Goal: Task Accomplishment & Management: Complete application form

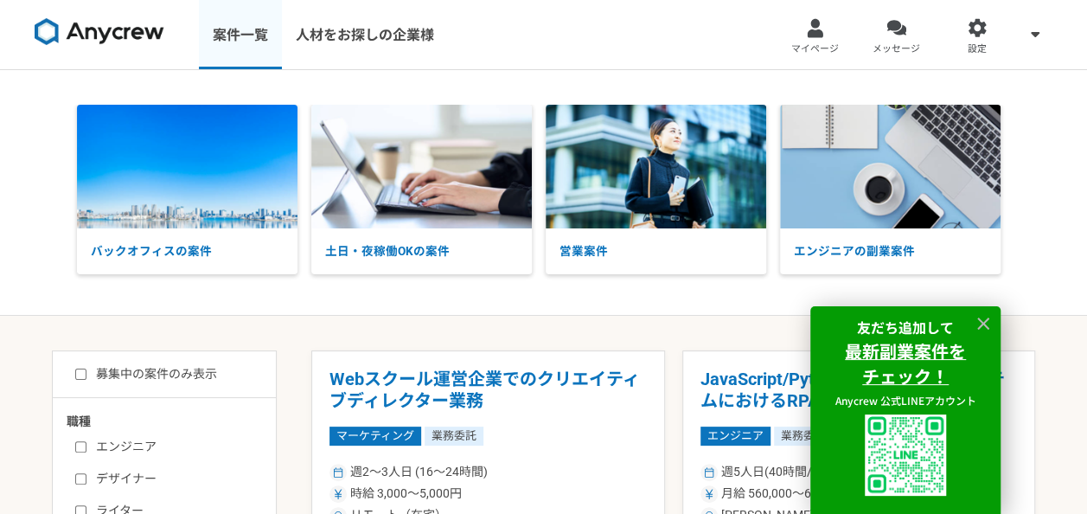
click at [245, 39] on link "案件一覧" at bounding box center [240, 34] width 83 height 69
click at [980, 314] on icon at bounding box center [984, 324] width 20 height 20
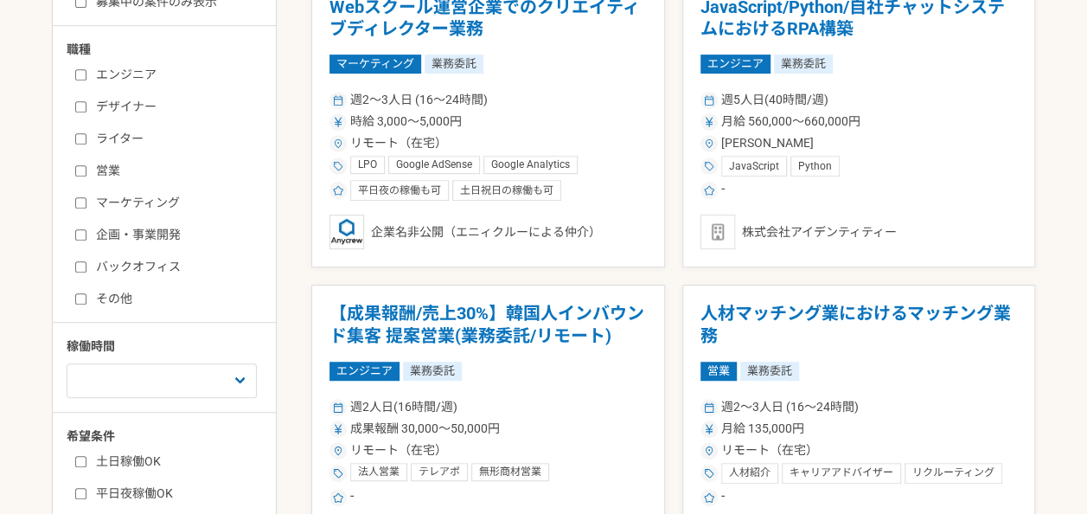
scroll to position [346, 0]
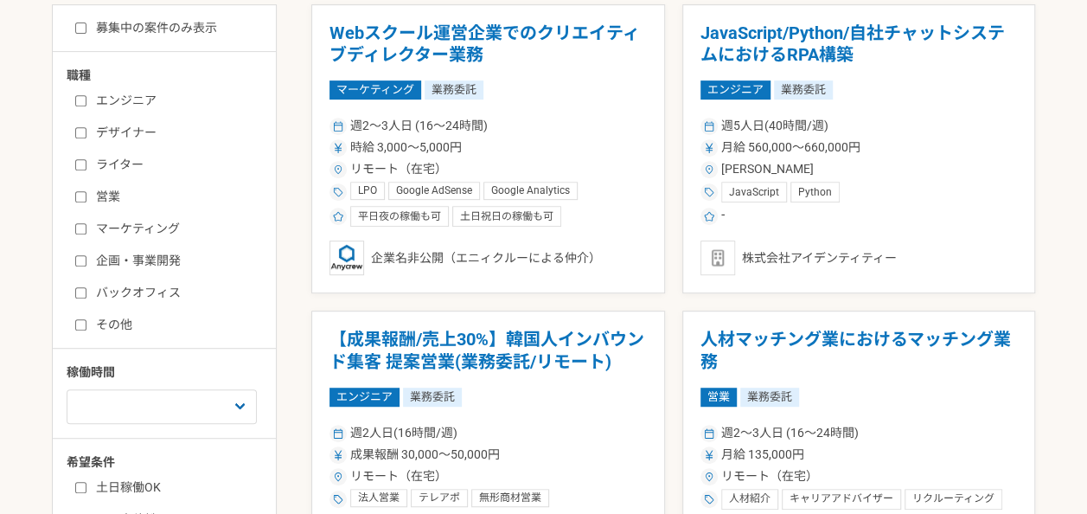
click at [153, 222] on label "マーケティング" at bounding box center [174, 229] width 199 height 18
click at [86, 223] on input "マーケティング" at bounding box center [80, 228] width 11 height 11
checkbox input "true"
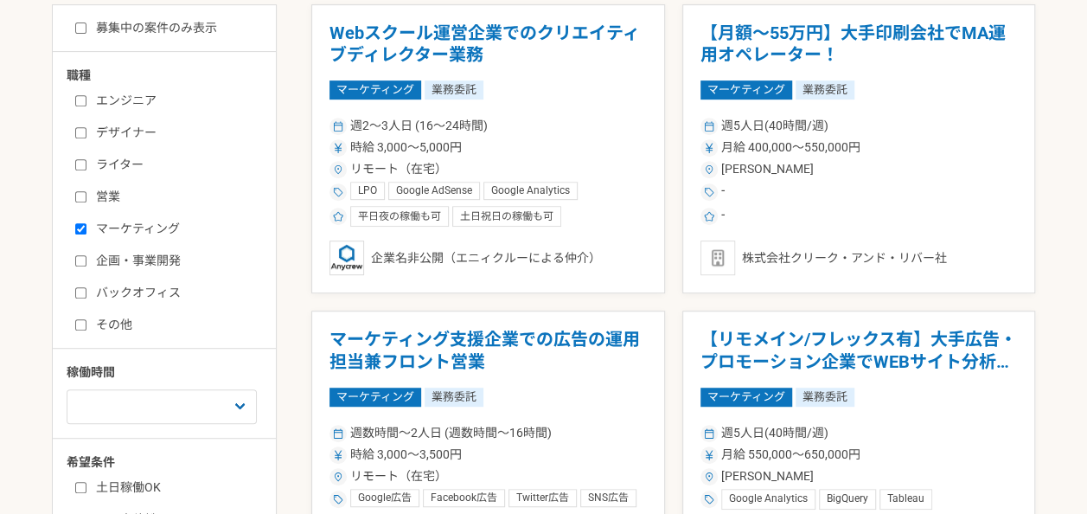
click at [93, 166] on label "ライター" at bounding box center [174, 165] width 199 height 18
click at [86, 166] on input "ライター" at bounding box center [80, 164] width 11 height 11
checkbox input "true"
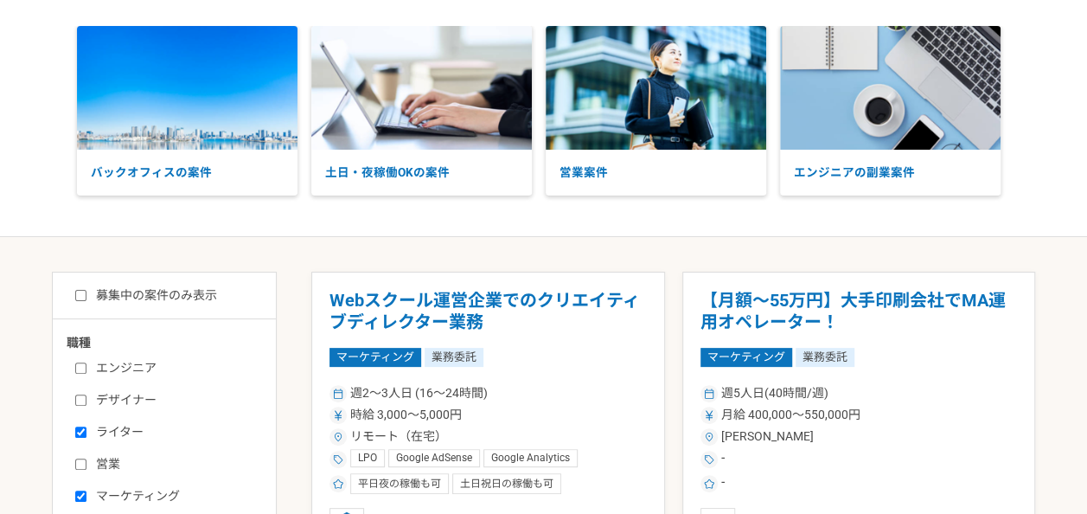
scroll to position [173, 0]
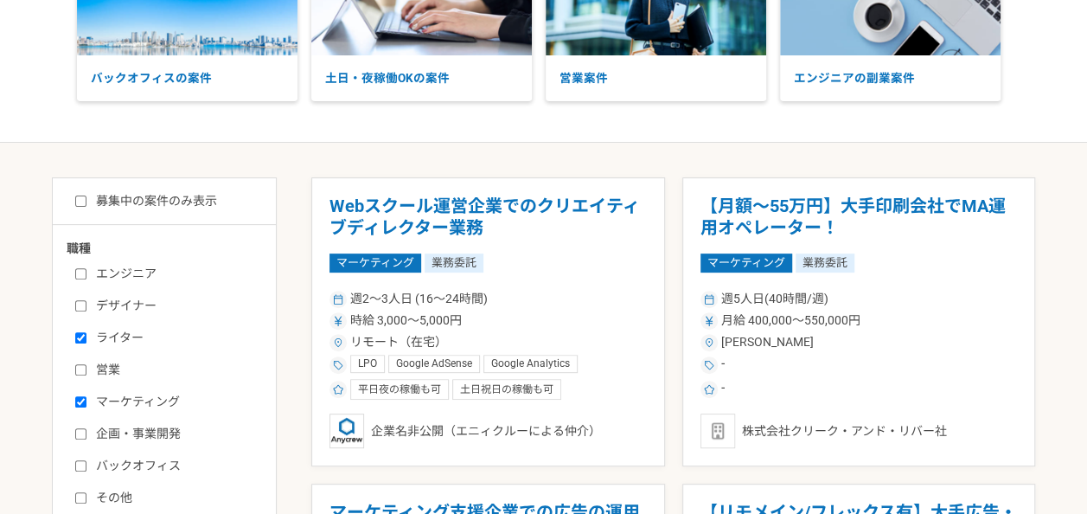
click at [110, 361] on label "営業" at bounding box center [174, 370] width 199 height 18
click at [86, 364] on input "営業" at bounding box center [80, 369] width 11 height 11
checkbox input "true"
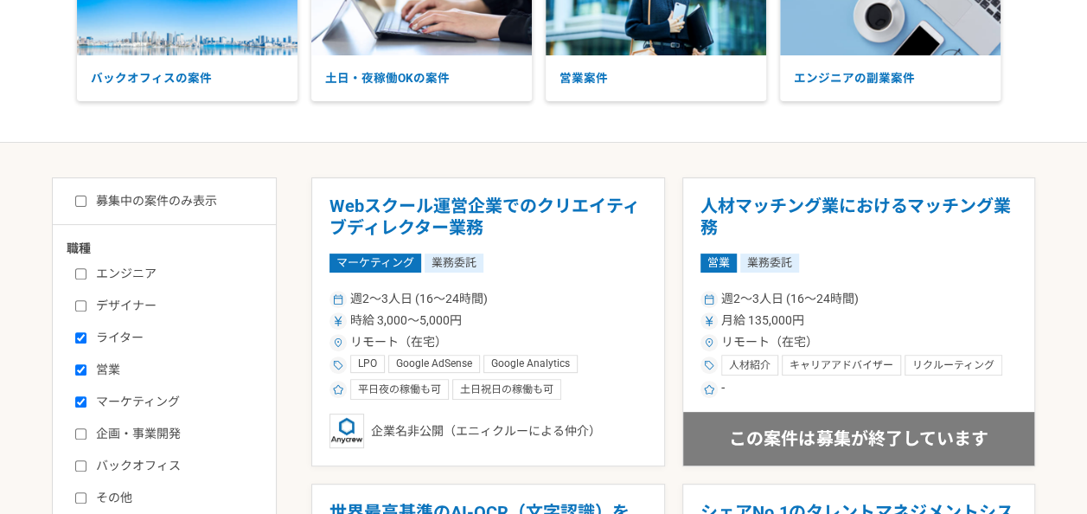
click at [109, 425] on label "企画・事業開発" at bounding box center [174, 434] width 199 height 18
click at [86, 428] on input "企画・事業開発" at bounding box center [80, 433] width 11 height 11
checkbox input "true"
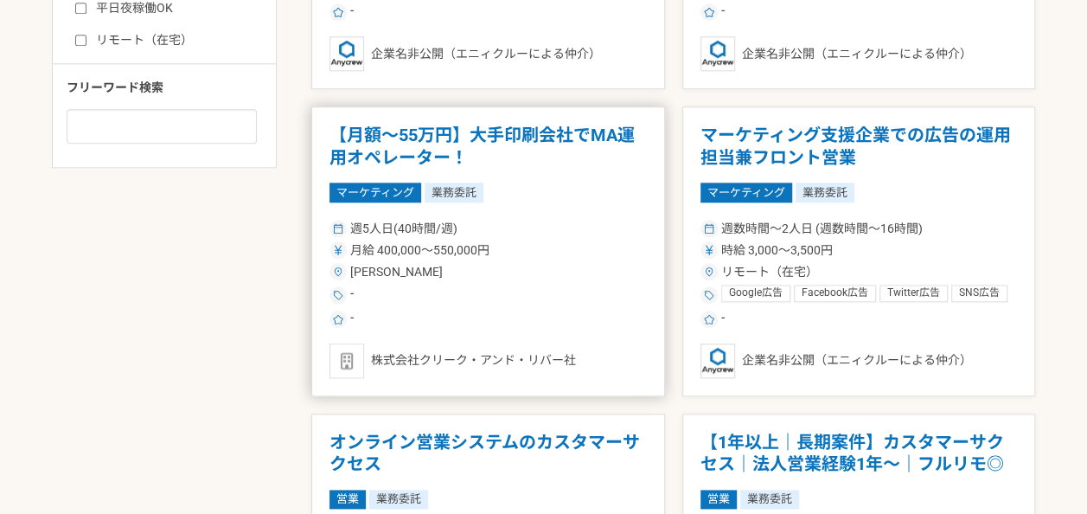
scroll to position [951, 0]
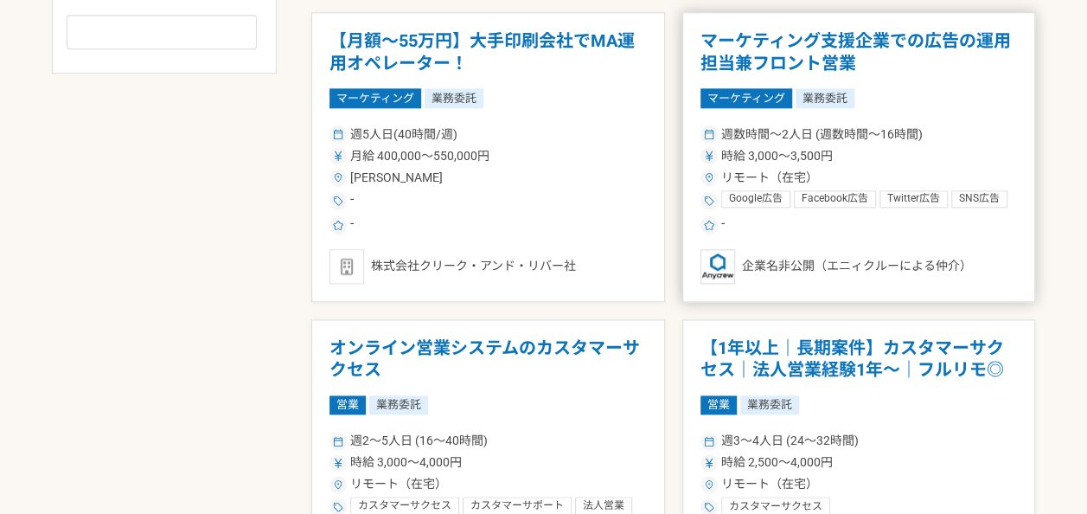
click at [776, 60] on h1 "マーケティング支援企業での広告の運用担当兼フロント営業" at bounding box center [858, 52] width 317 height 44
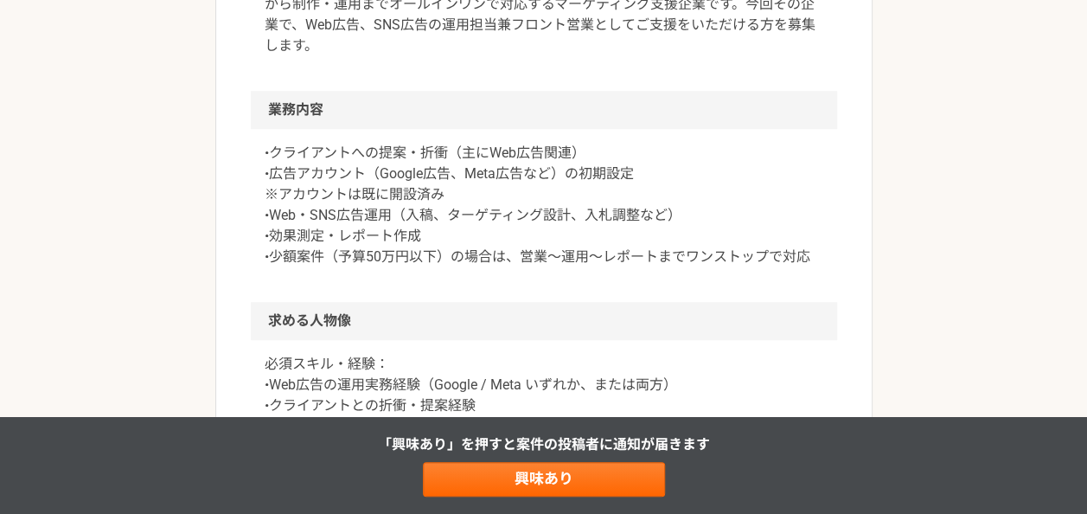
scroll to position [605, 0]
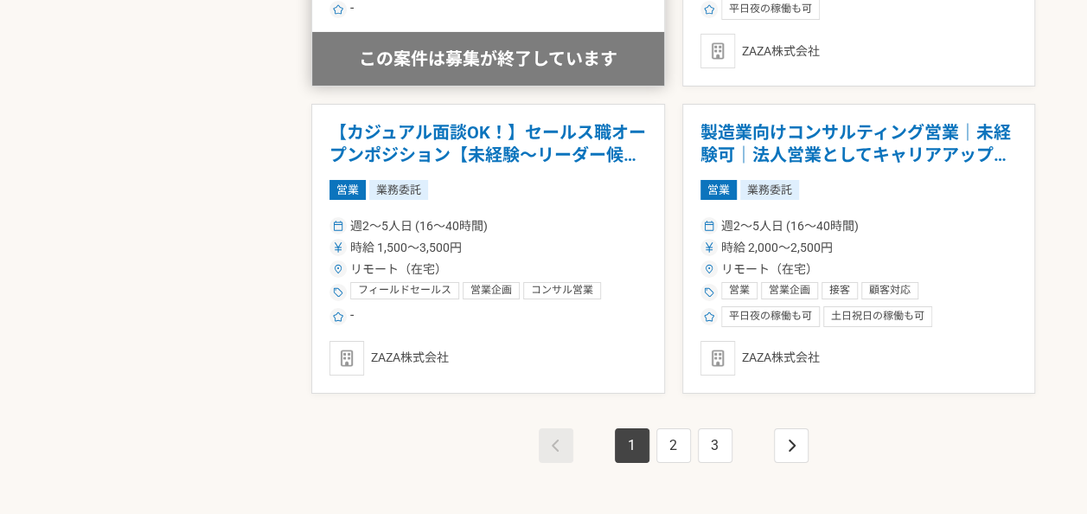
scroll to position [3026, 0]
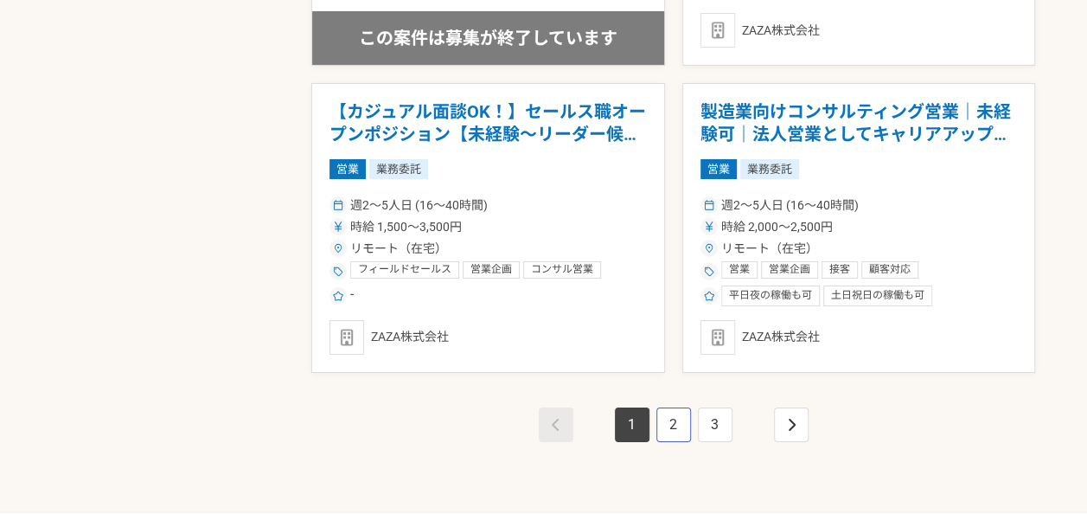
click at [666, 412] on link "2" at bounding box center [673, 424] width 35 height 35
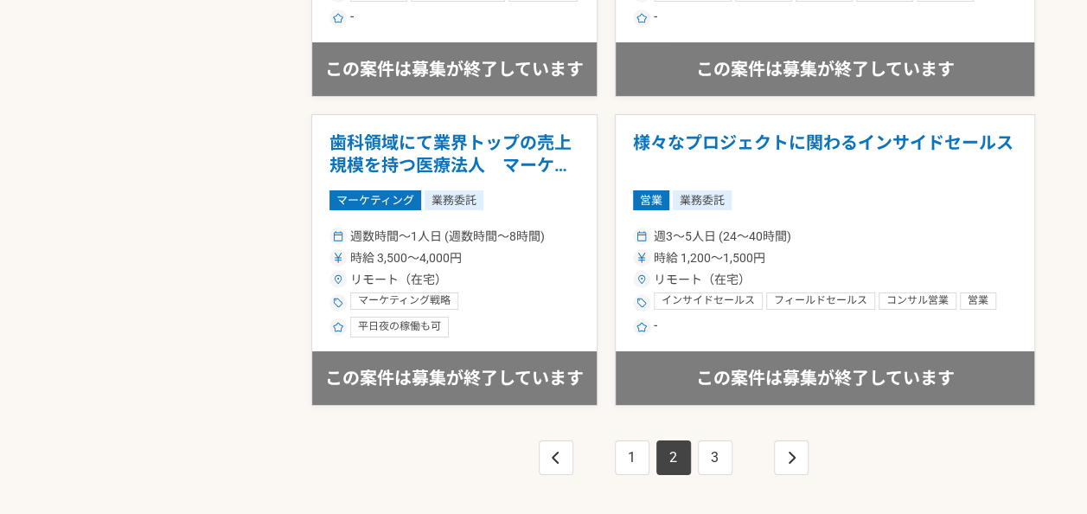
scroll to position [3026, 0]
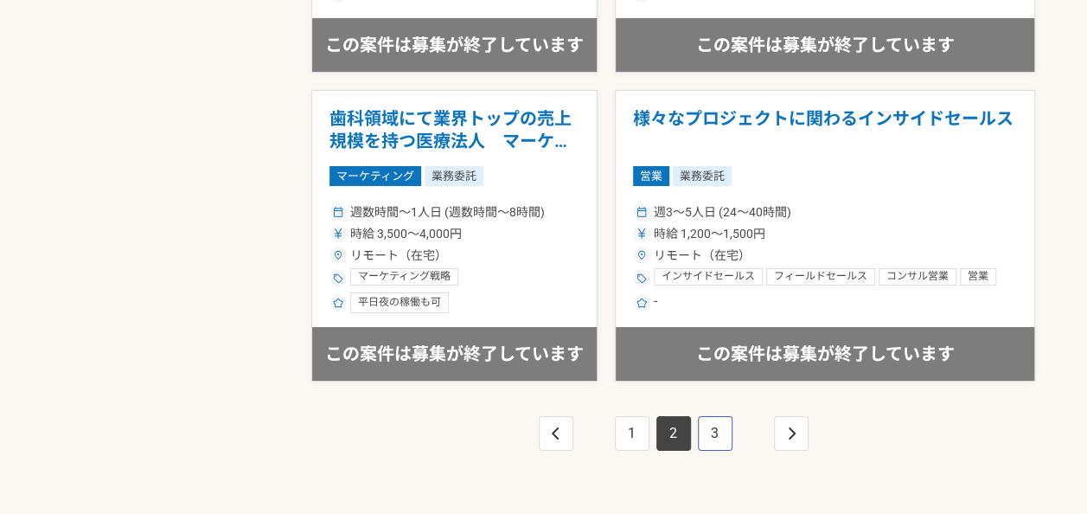
click at [712, 416] on link "3" at bounding box center [715, 433] width 35 height 35
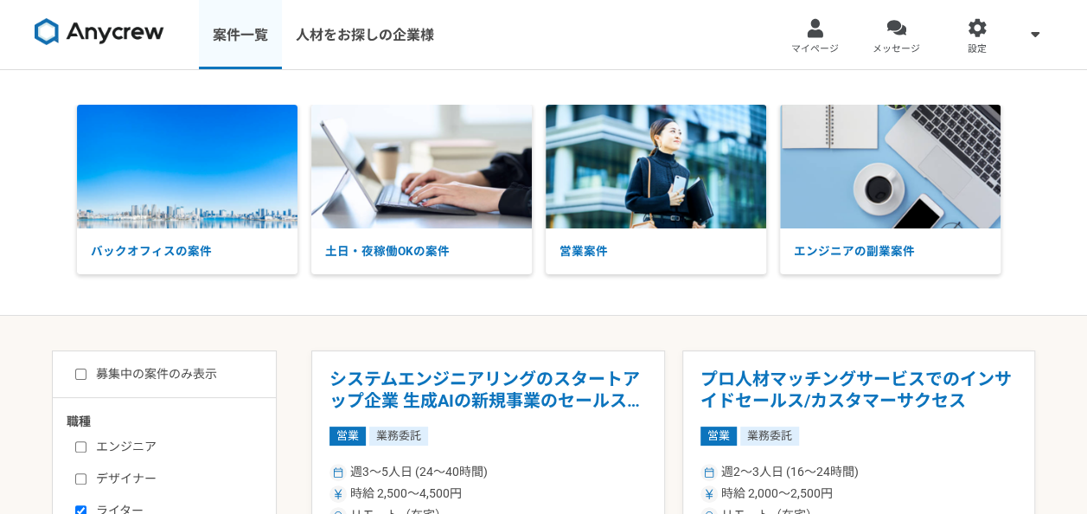
click at [238, 48] on link "案件一覧" at bounding box center [240, 34] width 83 height 69
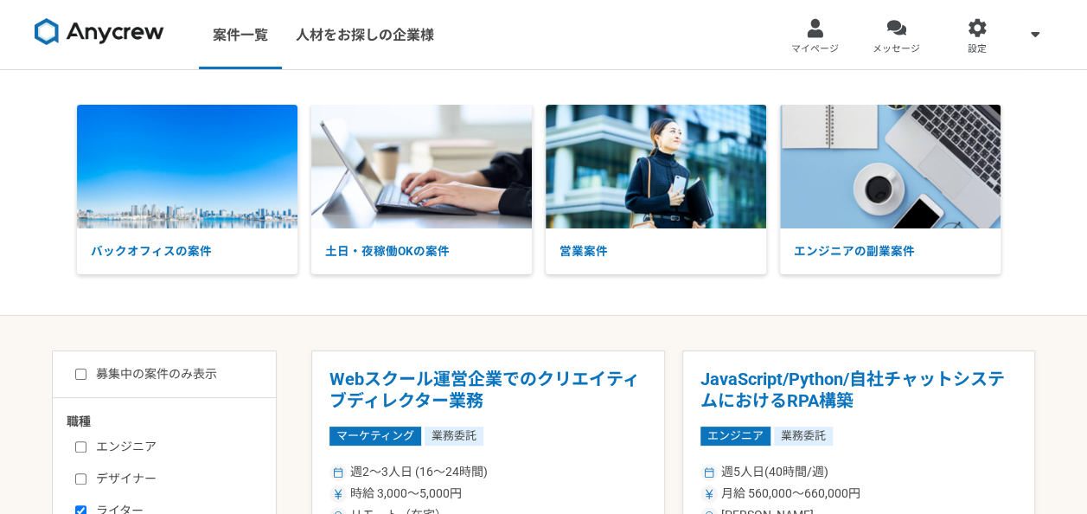
click at [176, 378] on label "募集中の案件のみ表示" at bounding box center [146, 374] width 142 height 18
click at [86, 378] on input "募集中の案件のみ表示" at bounding box center [80, 373] width 11 height 11
checkbox input "true"
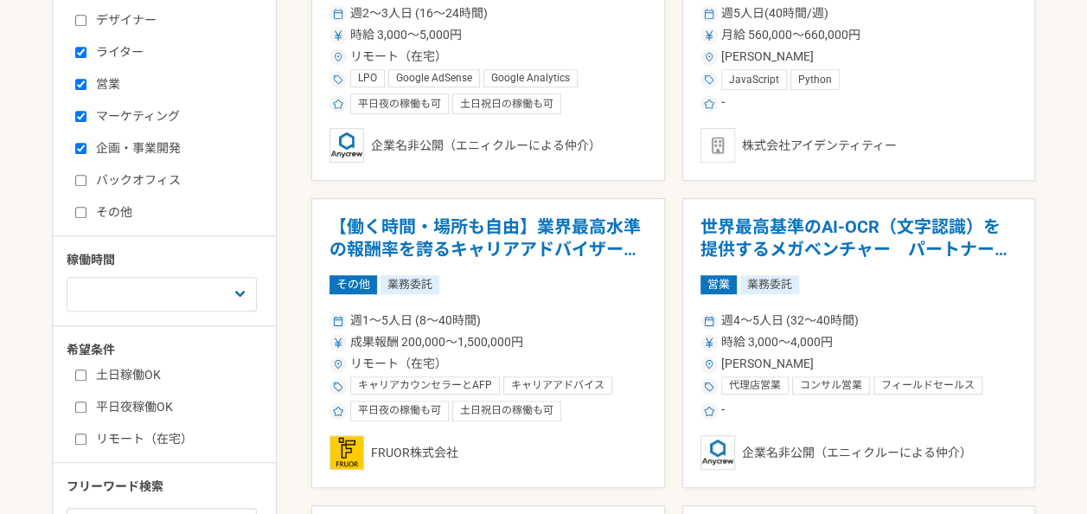
scroll to position [432, 0]
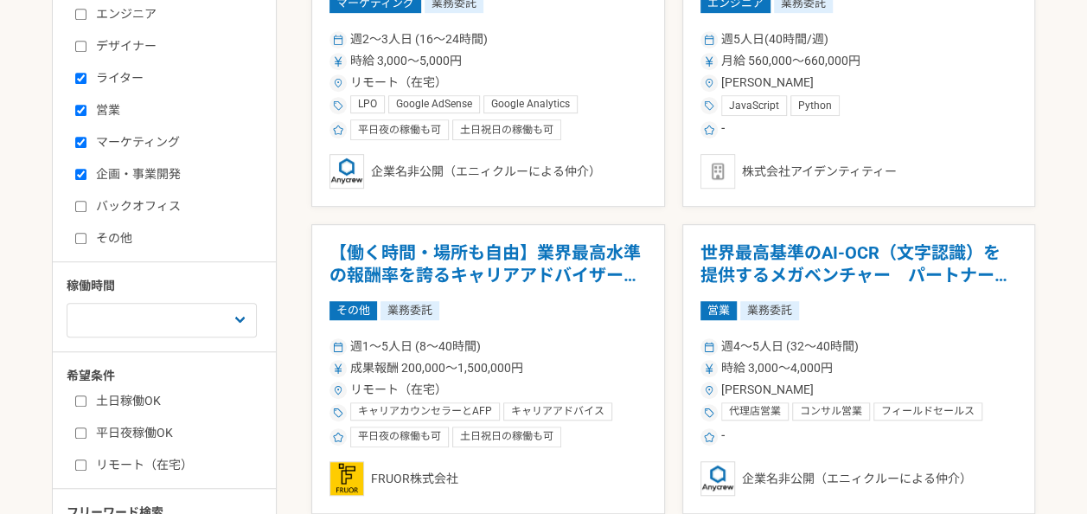
click at [120, 239] on label "その他" at bounding box center [174, 238] width 199 height 18
click at [86, 239] on input "その他" at bounding box center [80, 238] width 11 height 11
checkbox input "true"
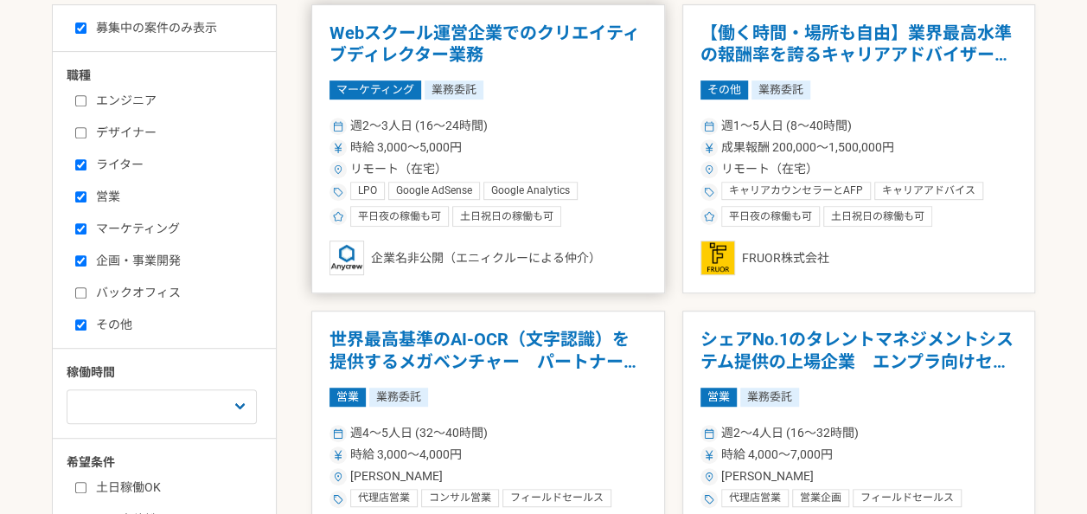
scroll to position [259, 0]
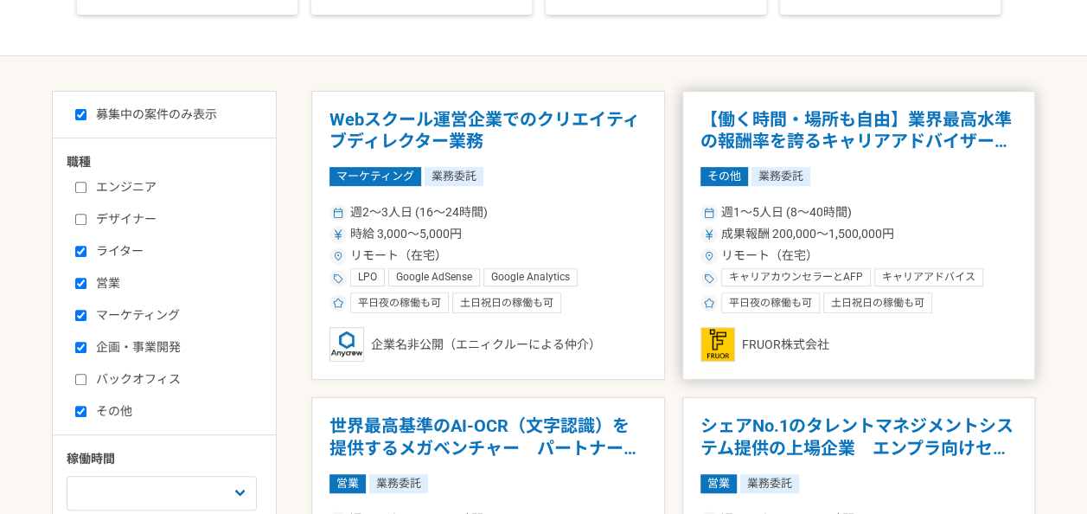
click at [927, 128] on h1 "【働く時間・場所も自由】業界最高水準の報酬率を誇るキャリアアドバイザーを募集！" at bounding box center [858, 131] width 317 height 44
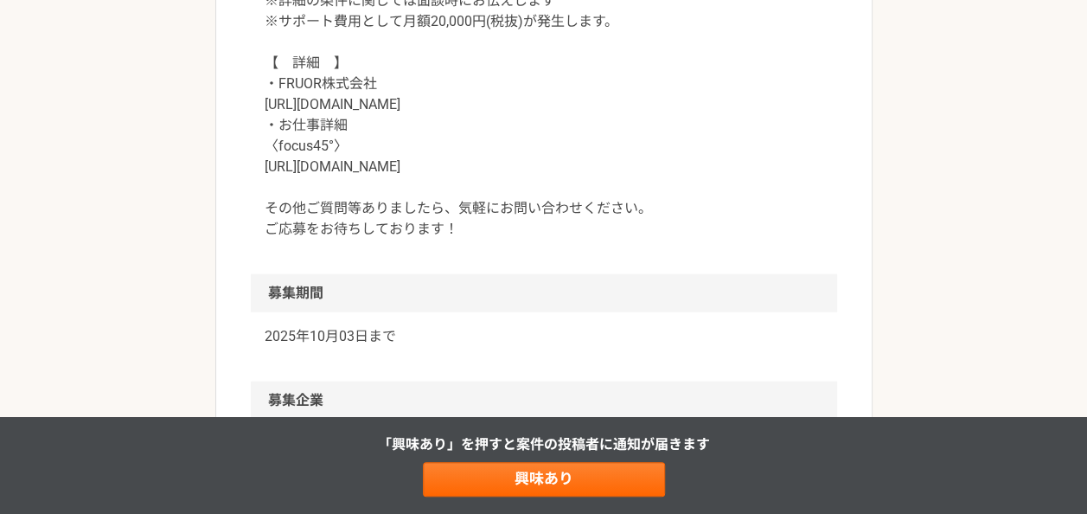
scroll to position [1989, 0]
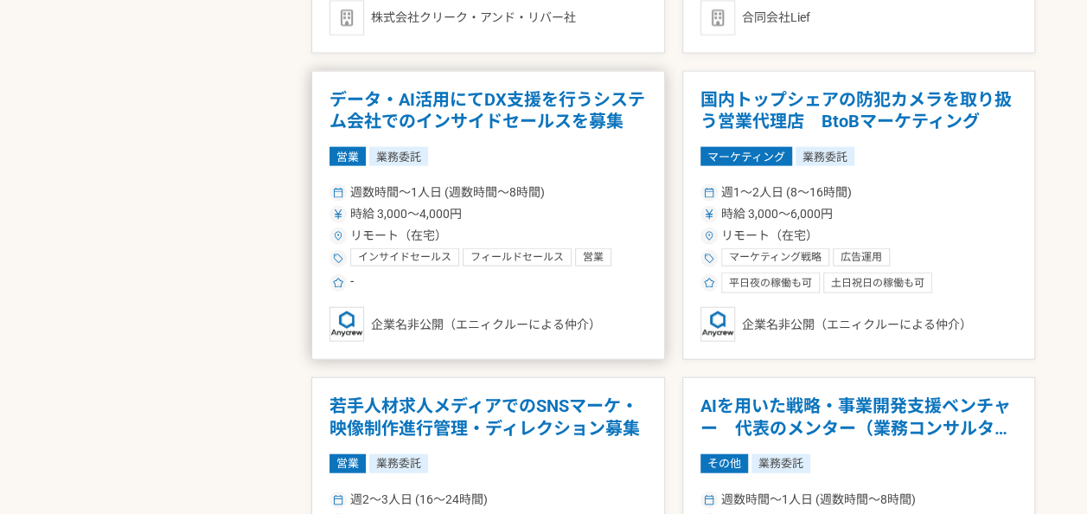
scroll to position [1989, 0]
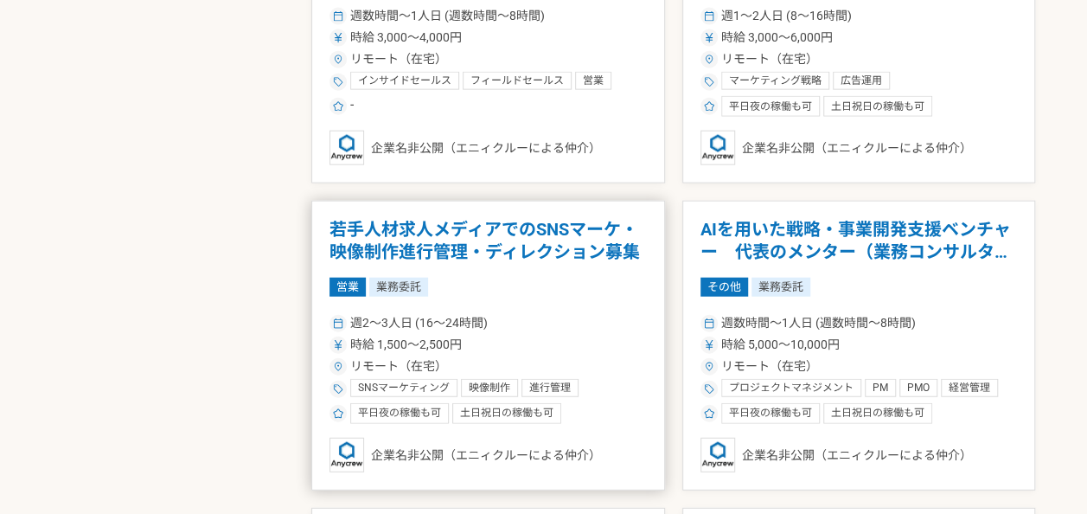
click at [455, 232] on h1 "若手人材求人メディアでのSNSマーケ・映像制作進行管理・ディレクション募集" at bounding box center [487, 241] width 317 height 44
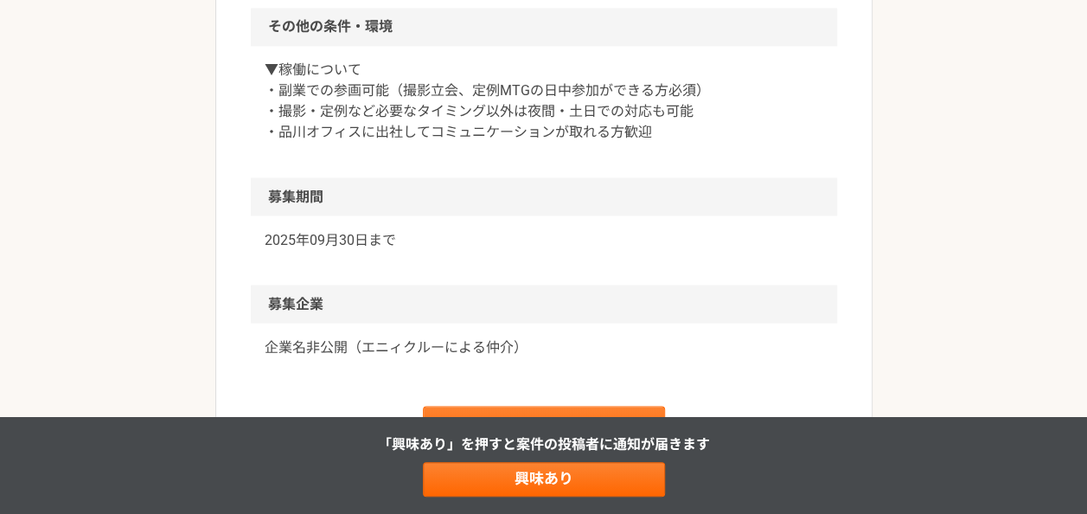
scroll to position [1655, 0]
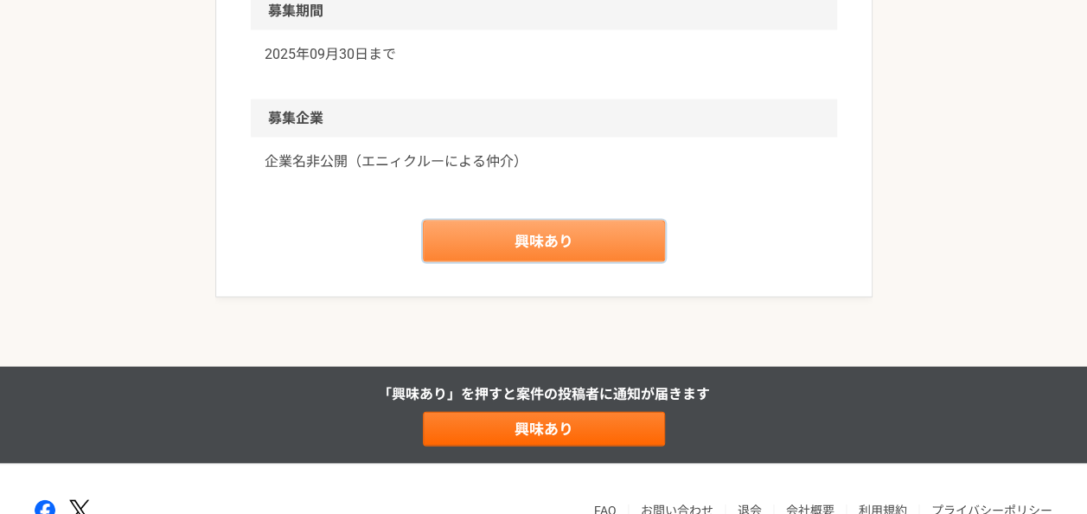
click at [582, 233] on link "興味あり" at bounding box center [544, 241] width 242 height 42
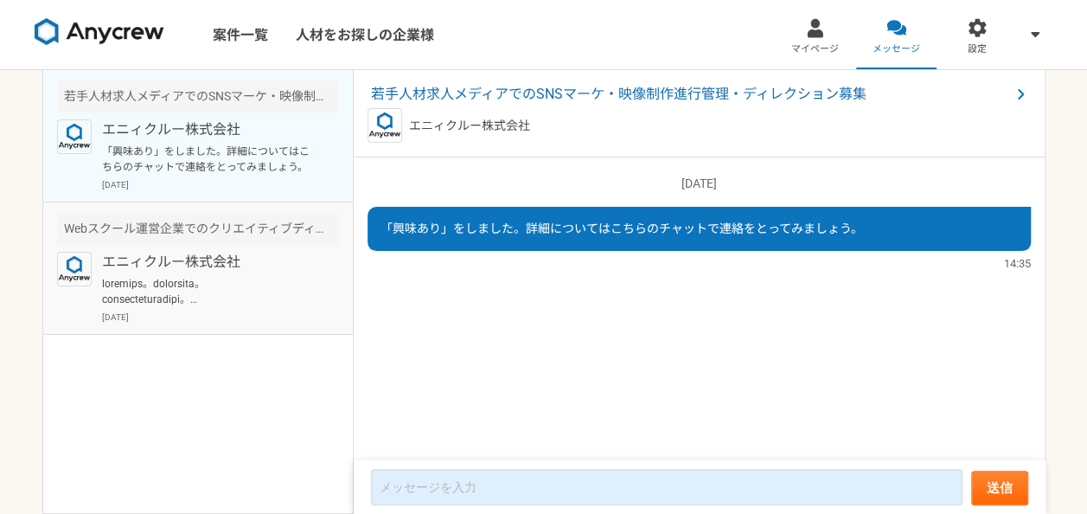
click at [202, 310] on p "[DATE]" at bounding box center [220, 316] width 237 height 13
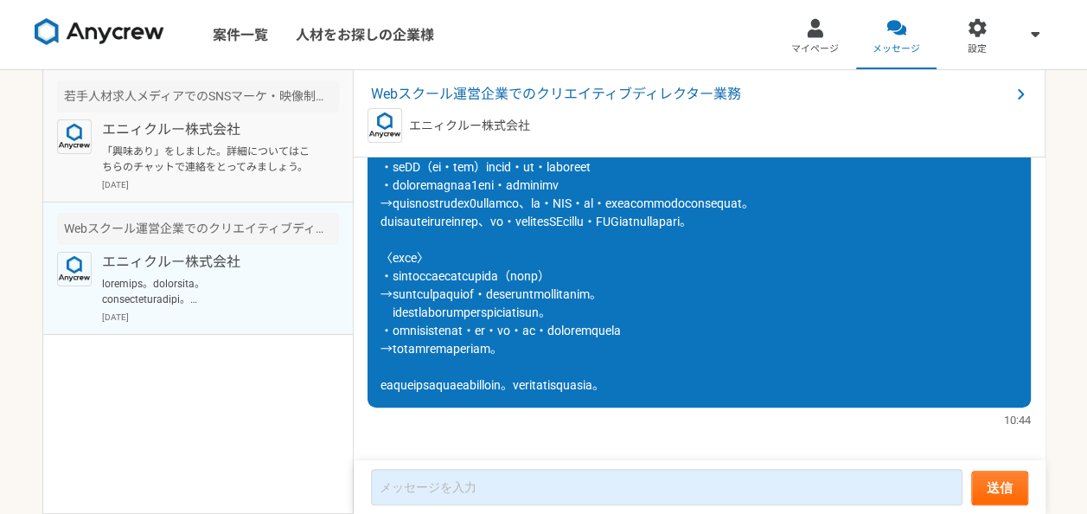
scroll to position [230, 0]
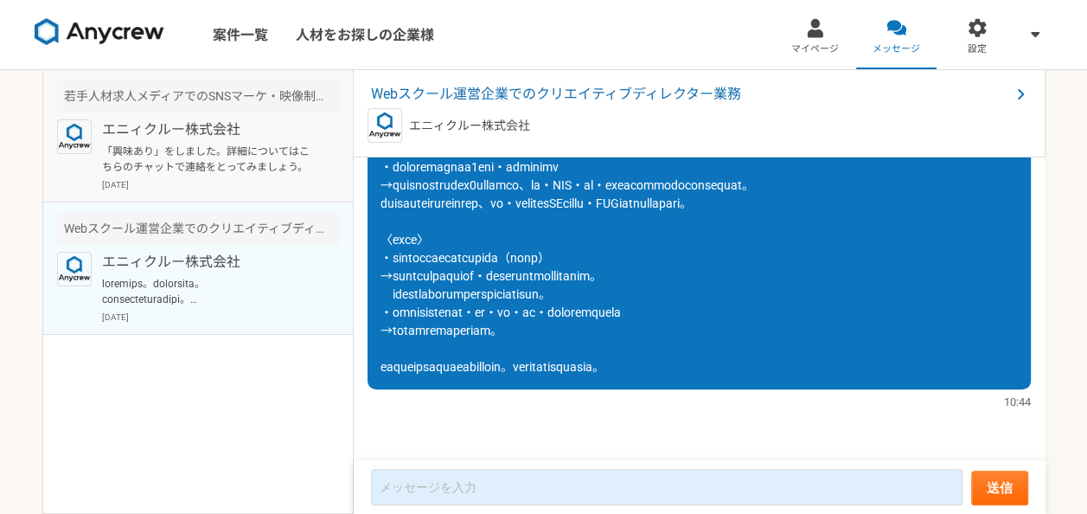
click at [187, 164] on p "「興味あり」をしました。詳細についてはこちらのチャットで連絡をとってみましょう。" at bounding box center [209, 159] width 214 height 31
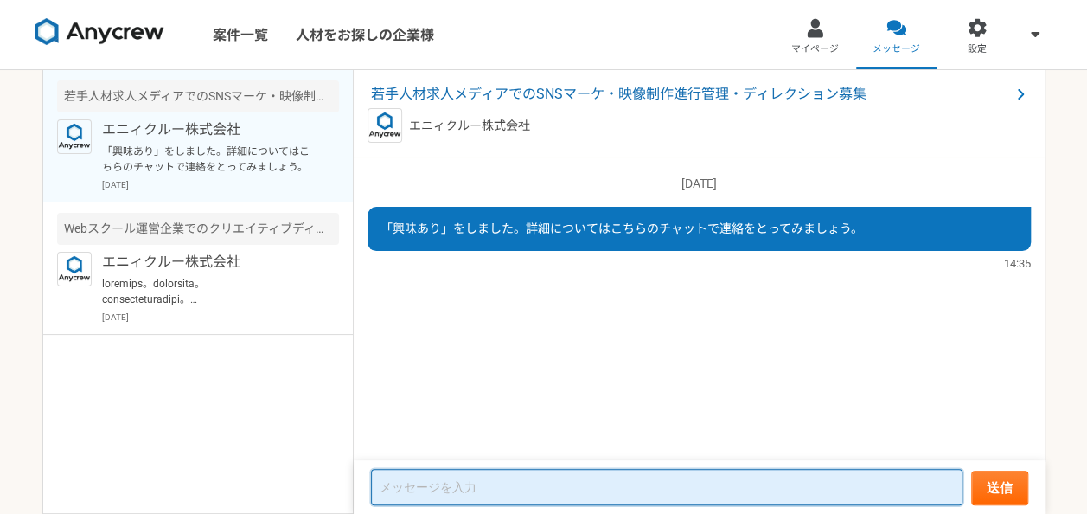
click at [495, 482] on textarea at bounding box center [666, 487] width 591 height 36
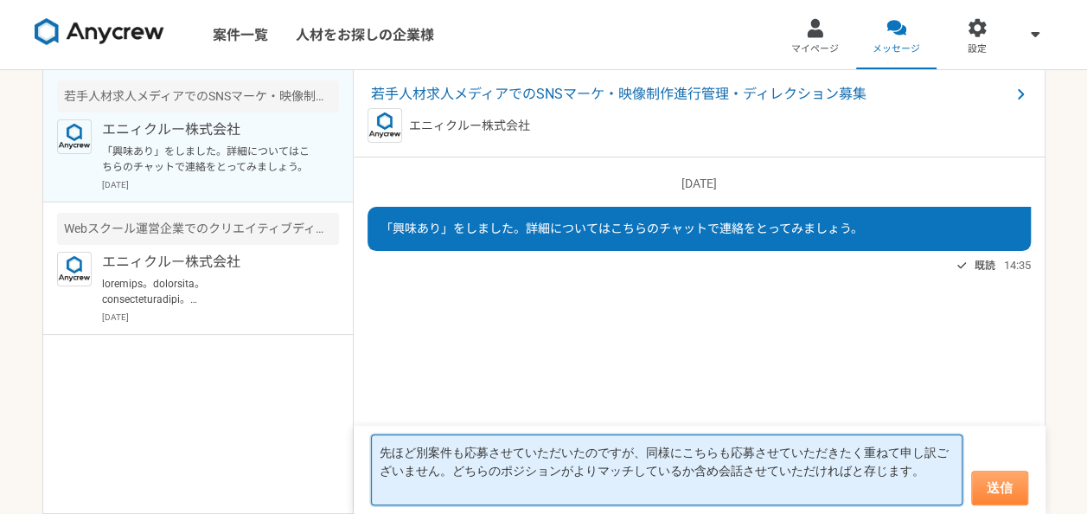
type textarea "先ほど別案件も応募させていただいたのですが、同様にこちらも応募させていただきたく重ねて申し訳ございません。どちらのポジションがよりマッチしているか含め会話させ…"
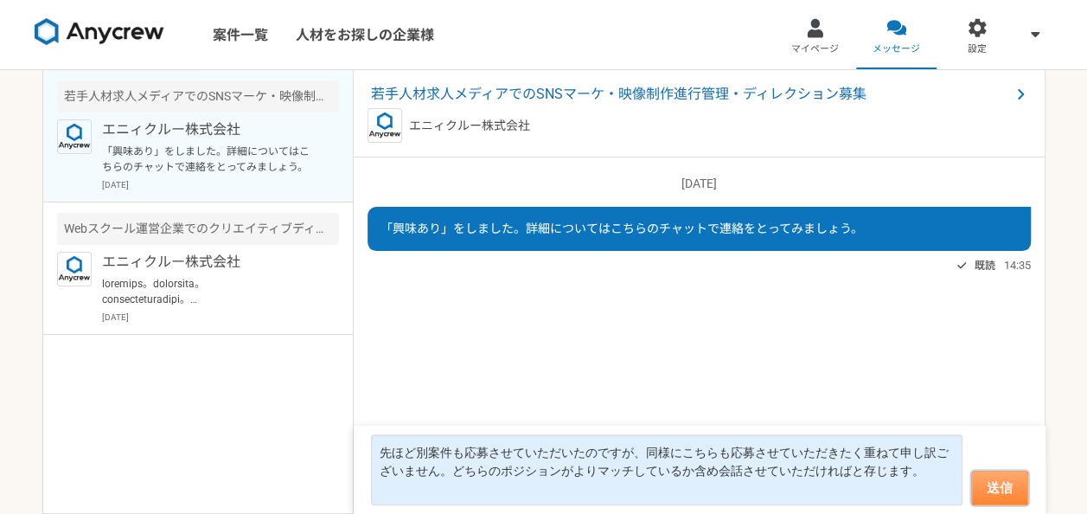
click at [1026, 479] on button "送信" at bounding box center [999, 487] width 57 height 35
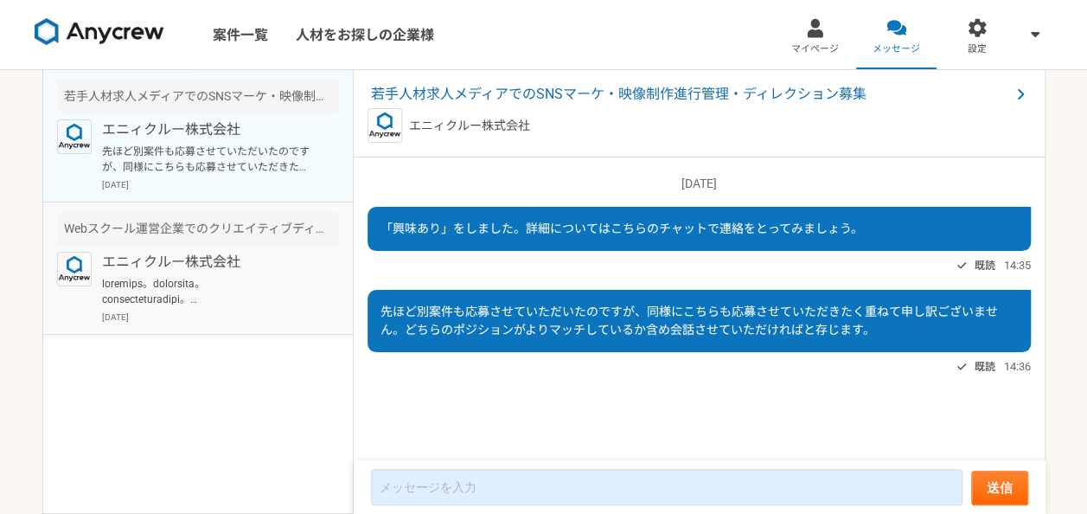
click at [272, 284] on p at bounding box center [209, 291] width 214 height 31
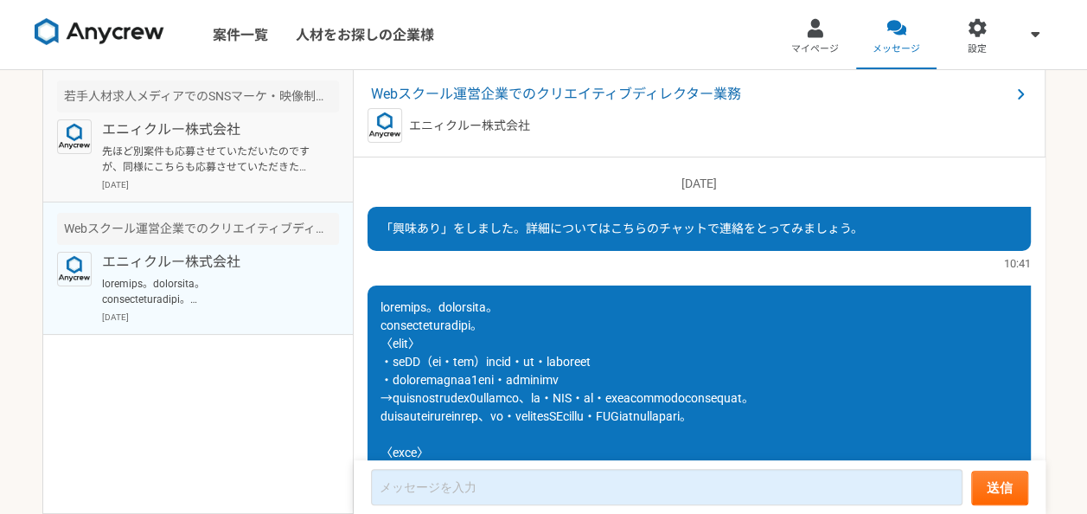
click at [208, 171] on p "先ほど別案件も応募させていただいたのですが、同様にこちらも応募させていただきたく重ねて申し訳ございません。どちらのポジションがよりマッチしているか含め会話させ…" at bounding box center [209, 159] width 214 height 31
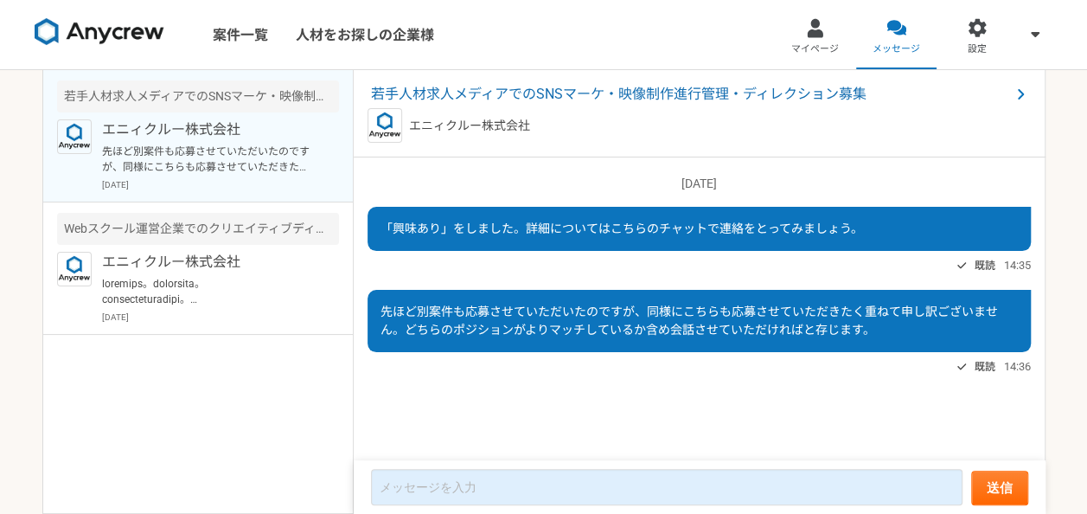
click at [553, 402] on div "[DATE] 「興味あり」をしました。詳細についてはこちらのチャットで連絡をとってみましょう。 既読 14:35 先ほど別案件も応募させていただいたのですが、…" at bounding box center [700, 309] width 692 height 304
click at [104, 37] on img at bounding box center [100, 32] width 130 height 28
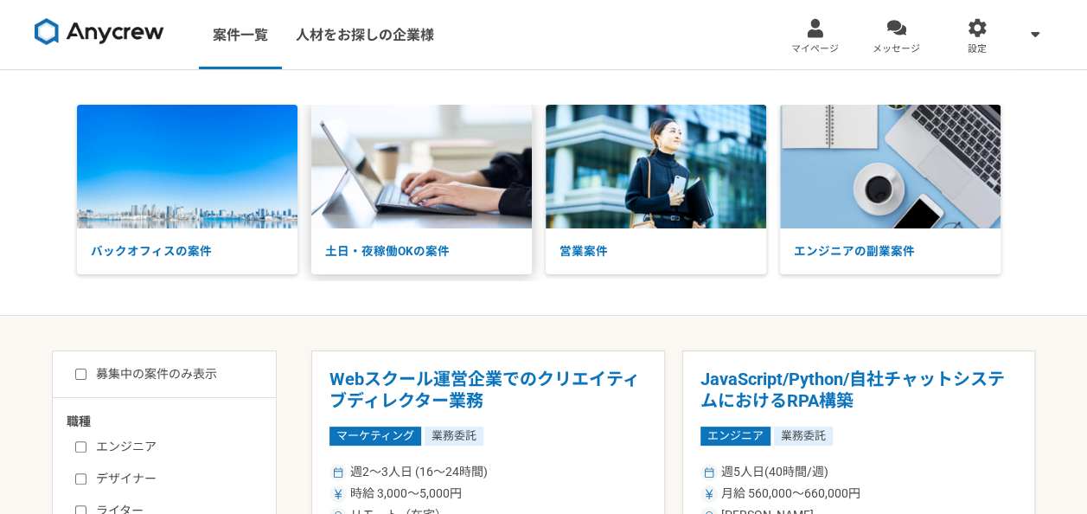
click at [426, 241] on p "土日・夜稼働OKの案件" at bounding box center [421, 250] width 220 height 45
click at [891, 36] on div at bounding box center [896, 28] width 20 height 20
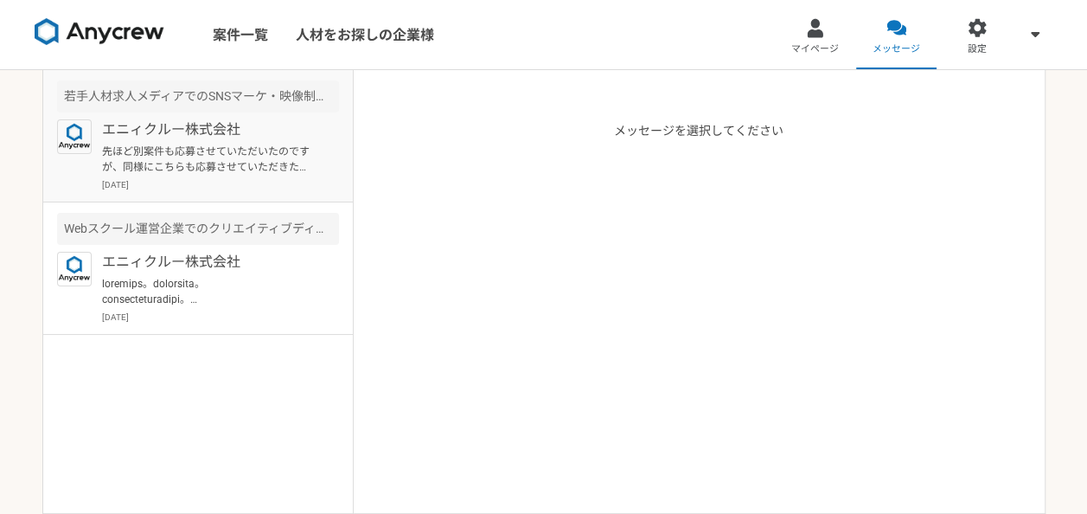
click at [145, 160] on p "先ほど別案件も応募させていただいたのですが、同様にこちらも応募させていただきたく重ねて申し訳ございません。どちらのポジションがよりマッチしているか含め会話させ…" at bounding box center [209, 159] width 214 height 31
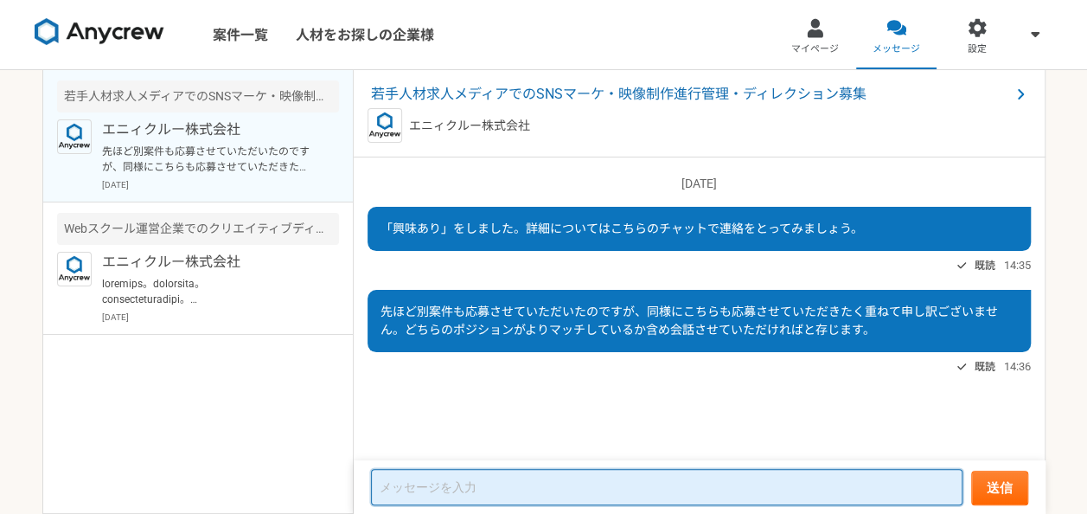
click at [481, 493] on textarea at bounding box center [666, 487] width 591 height 36
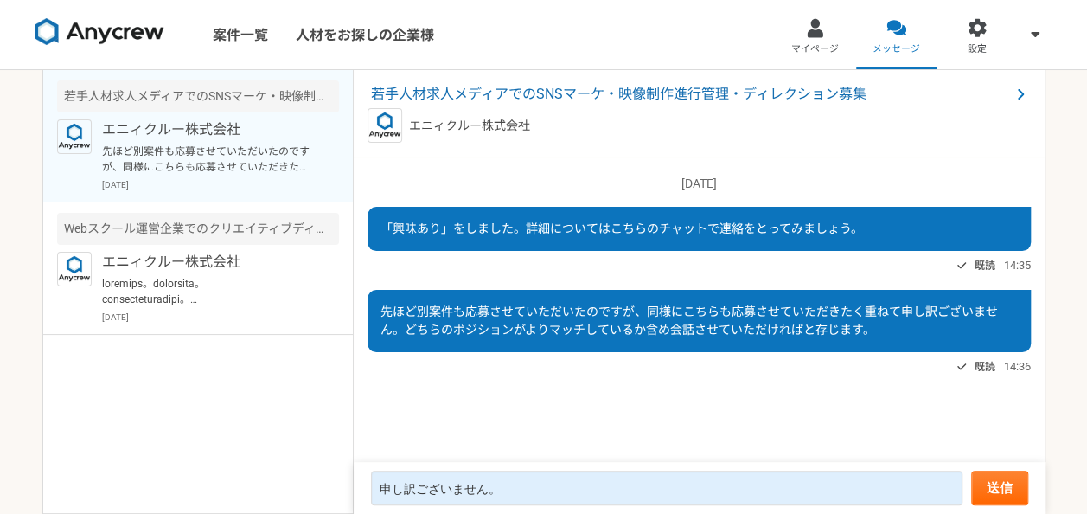
drag, startPoint x: 974, startPoint y: 320, endPoint x: 998, endPoint y: 291, distance: 37.4
click at [974, 320] on div "先ほど別案件も応募させていただいたのですが、同様にこちらも応募させていただきたく重ねて申し訳ございません。どちらのポジションがよりマッチしているか含め会話させ…" at bounding box center [698, 321] width 663 height 62
click at [990, 312] on span "先ほど別案件も応募させていただいたのですが、同様にこちらも応募させていただきたく重ねて申し訳ございません。どちらのポジションがよりマッチしているか含め会話させ…" at bounding box center [688, 320] width 617 height 32
drag, startPoint x: 943, startPoint y: 327, endPoint x: 913, endPoint y: 320, distance: 30.2
click at [940, 327] on div "先ほど別案件も応募させていただいたのですが、同様にこちらも応募させていただきたく重ねて申し訳ございません。どちらのポジションがよりマッチしているか含め会話させ…" at bounding box center [698, 321] width 663 height 62
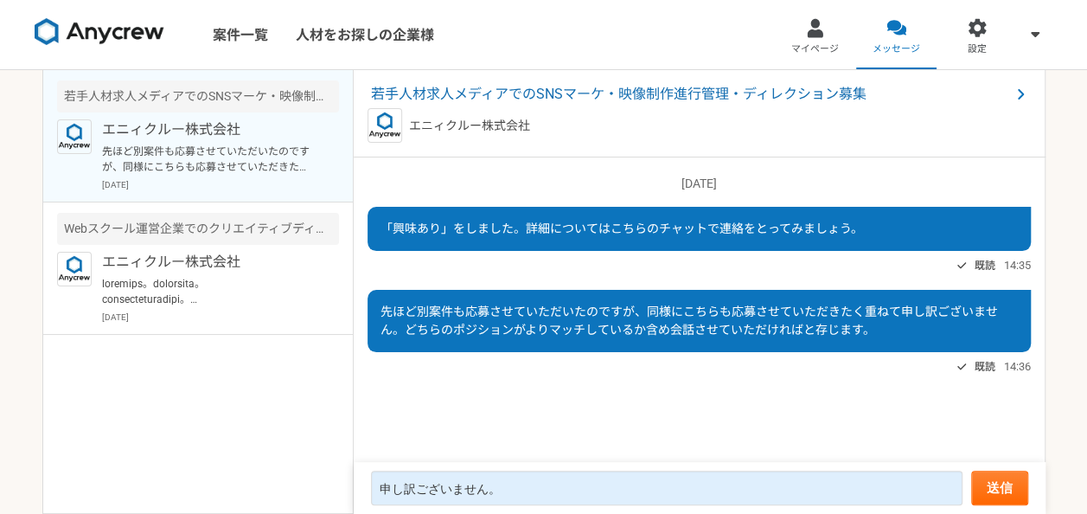
click at [894, 315] on span "先ほど別案件も応募させていただいたのですが、同様にこちらも応募させていただきたく重ねて申し訳ございません。どちらのポジションがよりマッチしているか含め会話させ…" at bounding box center [688, 320] width 617 height 32
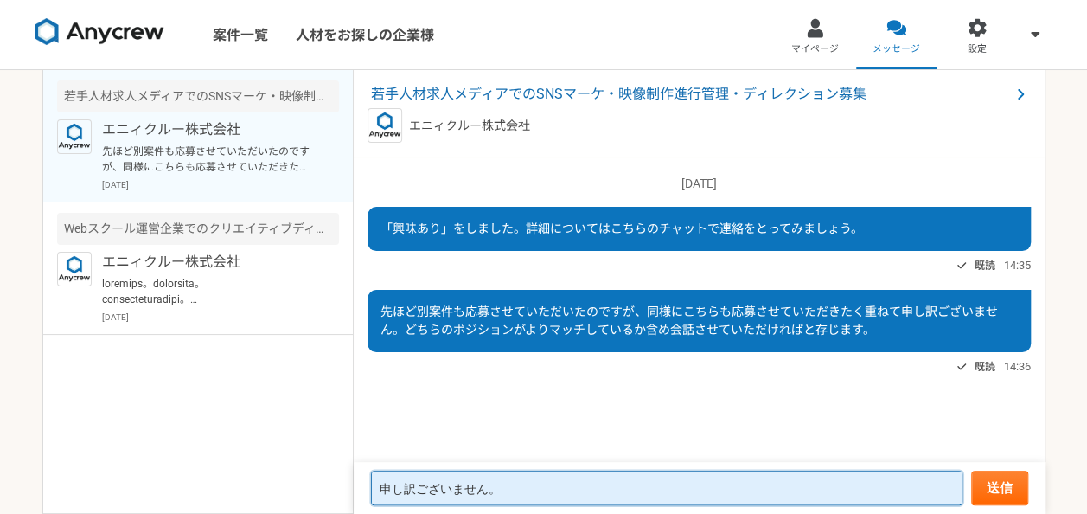
click at [499, 489] on textarea "申し訳ございません。" at bounding box center [666, 487] width 591 height 35
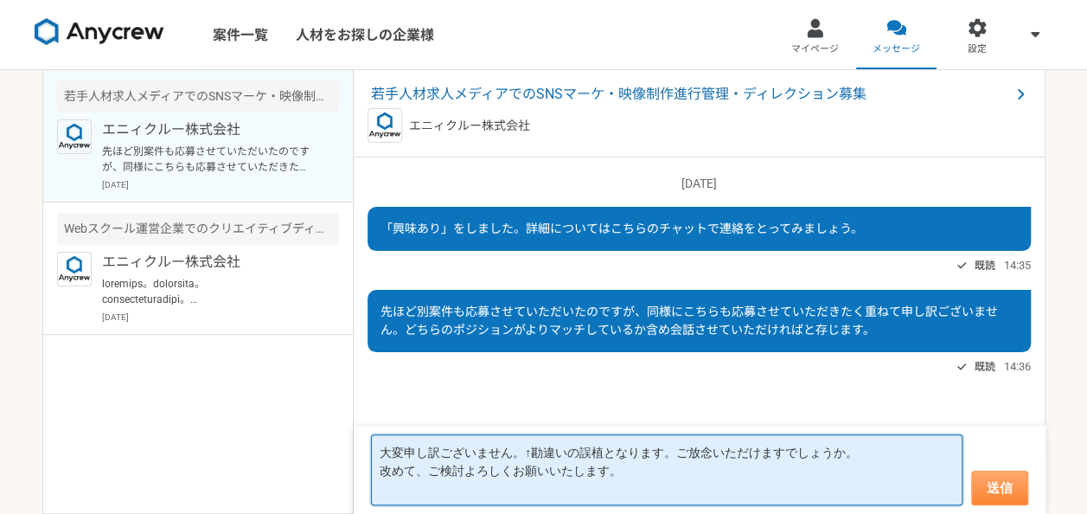
type textarea "大変申し訳ございません。↑勘違いの誤植となります。ご放念いただけますでしょうか。 改めて、ご検討よろしくお願いいたします。"
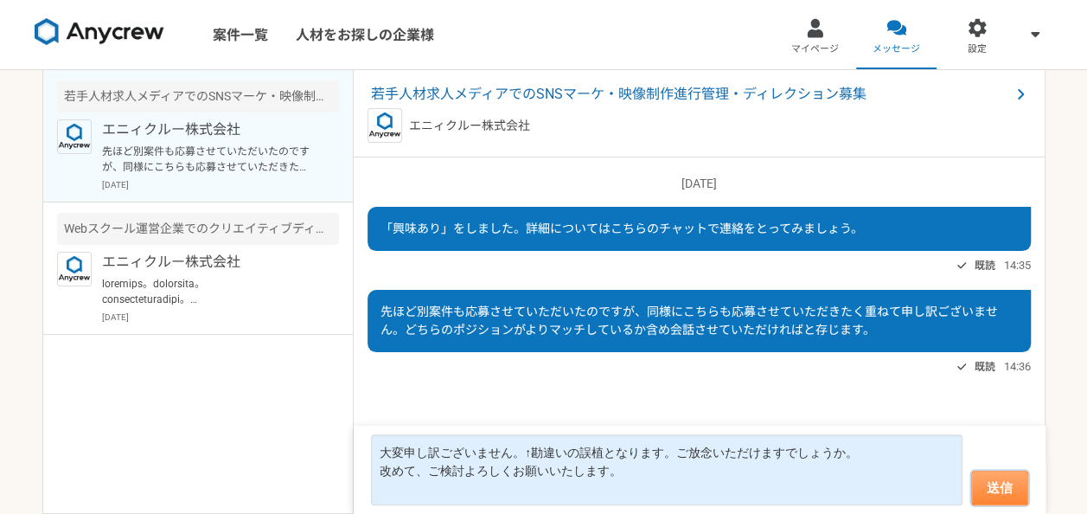
click at [1000, 495] on button "送信" at bounding box center [999, 487] width 57 height 35
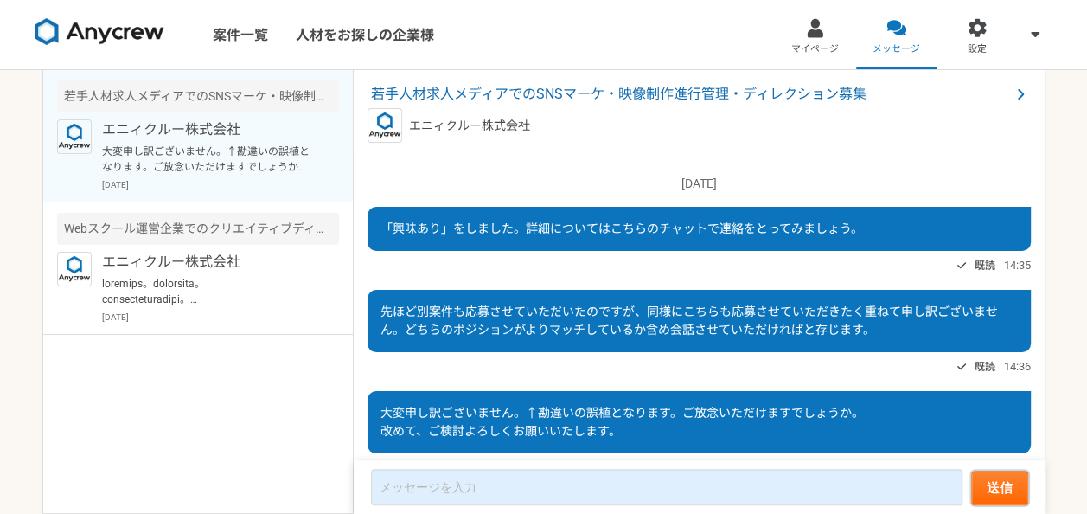
scroll to position [67, 0]
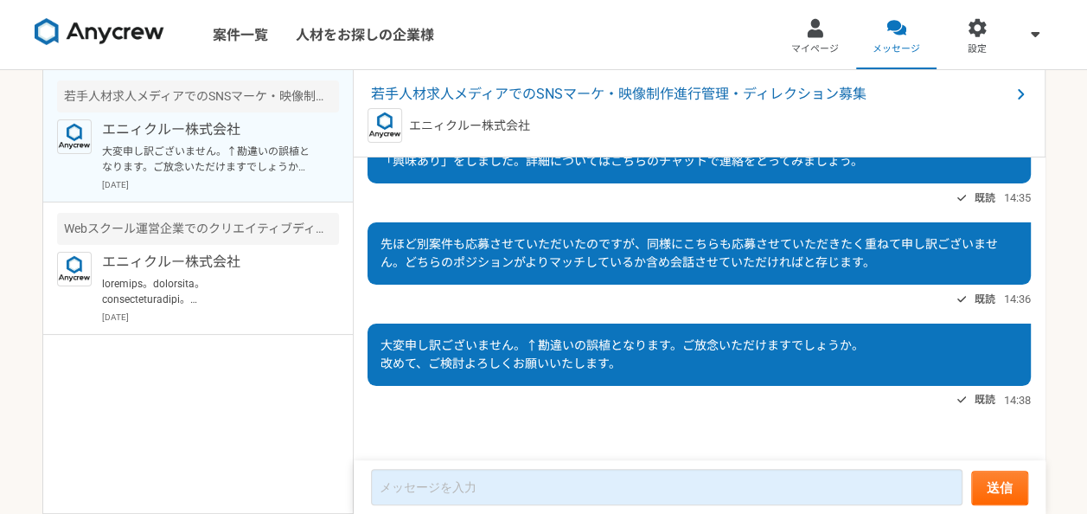
drag, startPoint x: 911, startPoint y: 218, endPoint x: 952, endPoint y: 228, distance: 42.8
drag, startPoint x: 952, startPoint y: 228, endPoint x: 121, endPoint y: 24, distance: 855.7
click at [121, 24] on img at bounding box center [100, 32] width 130 height 28
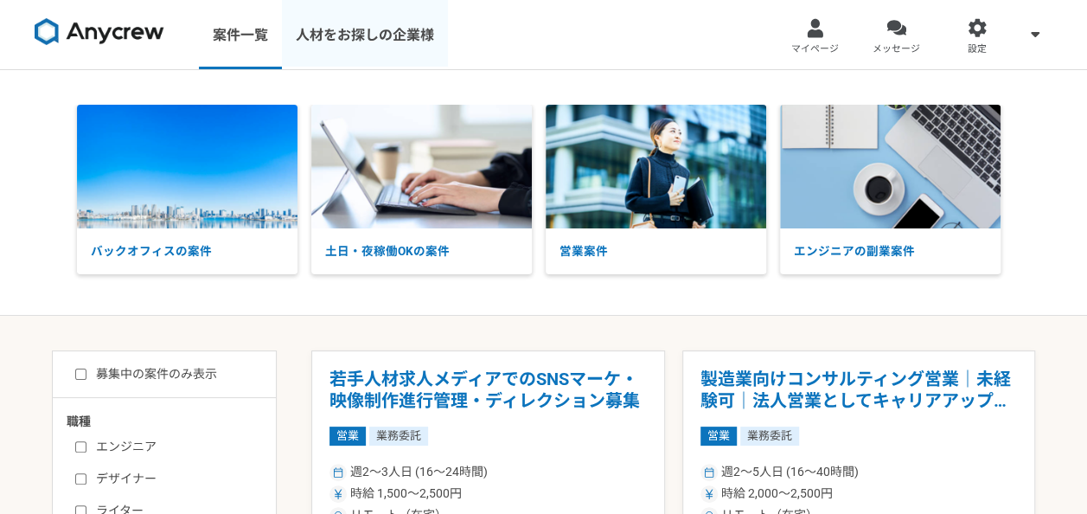
click at [413, 23] on link "人材をお探しの企業様" at bounding box center [365, 34] width 166 height 69
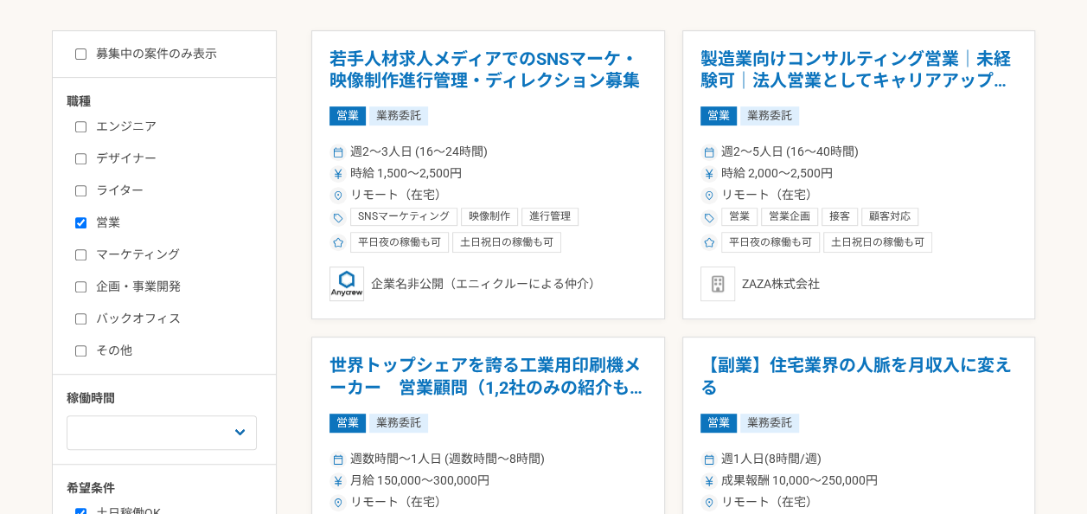
scroll to position [346, 0]
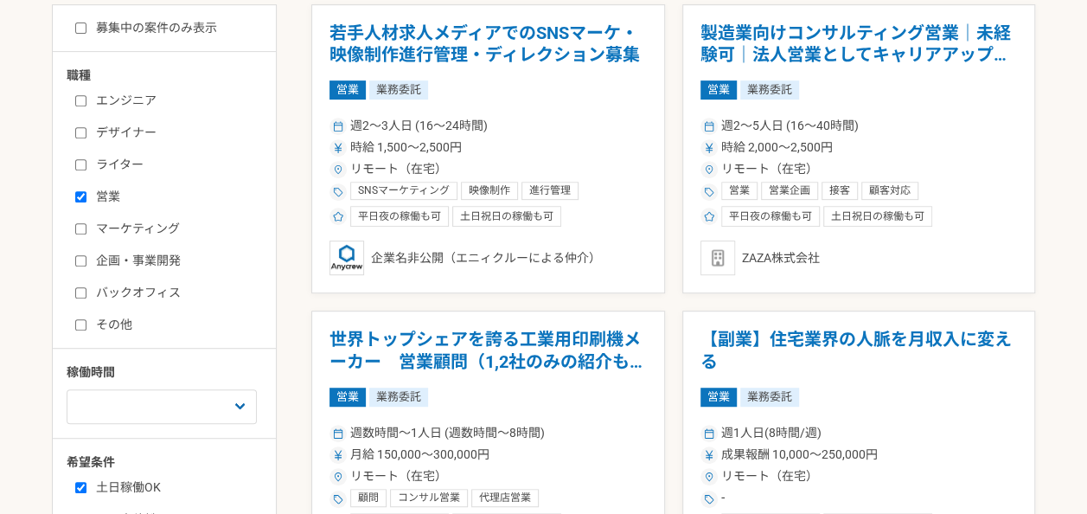
click at [85, 320] on input "その他" at bounding box center [80, 324] width 11 height 11
checkbox input "true"
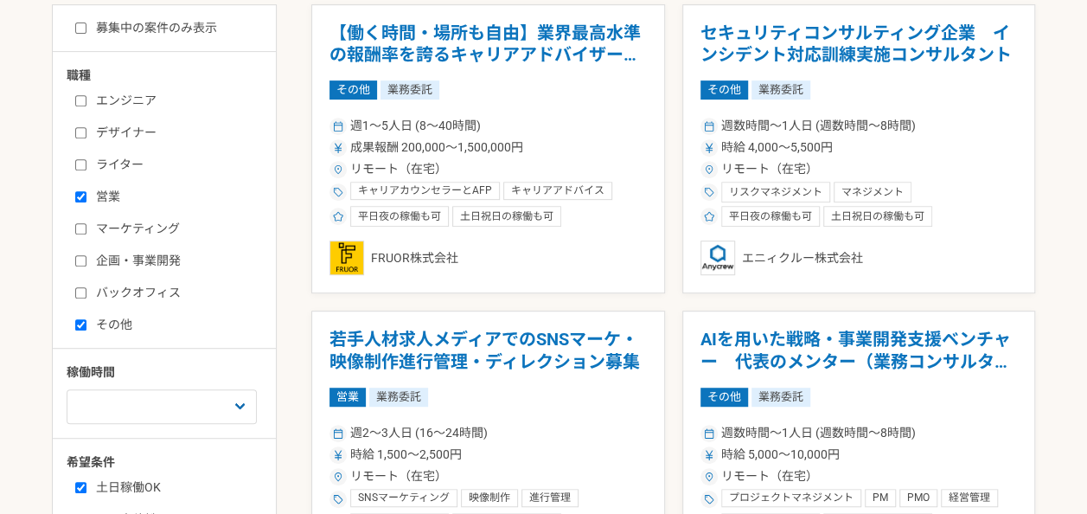
click at [80, 197] on input "営業" at bounding box center [80, 196] width 11 height 11
checkbox input "false"
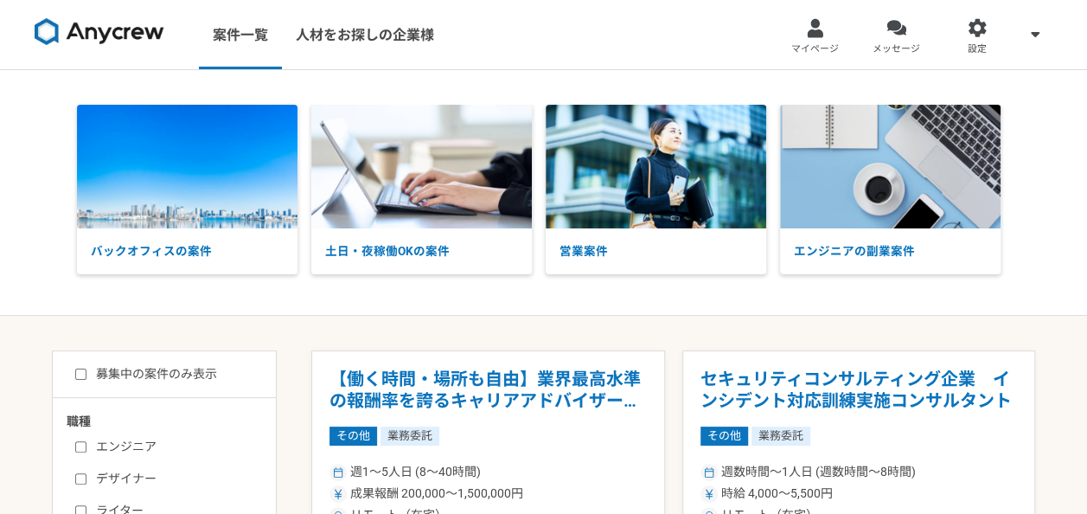
click at [112, 366] on label "募集中の案件のみ表示" at bounding box center [146, 374] width 142 height 18
click at [86, 368] on input "募集中の案件のみ表示" at bounding box center [80, 373] width 11 height 11
checkbox input "true"
click at [882, 52] on span "メッセージ" at bounding box center [896, 49] width 48 height 14
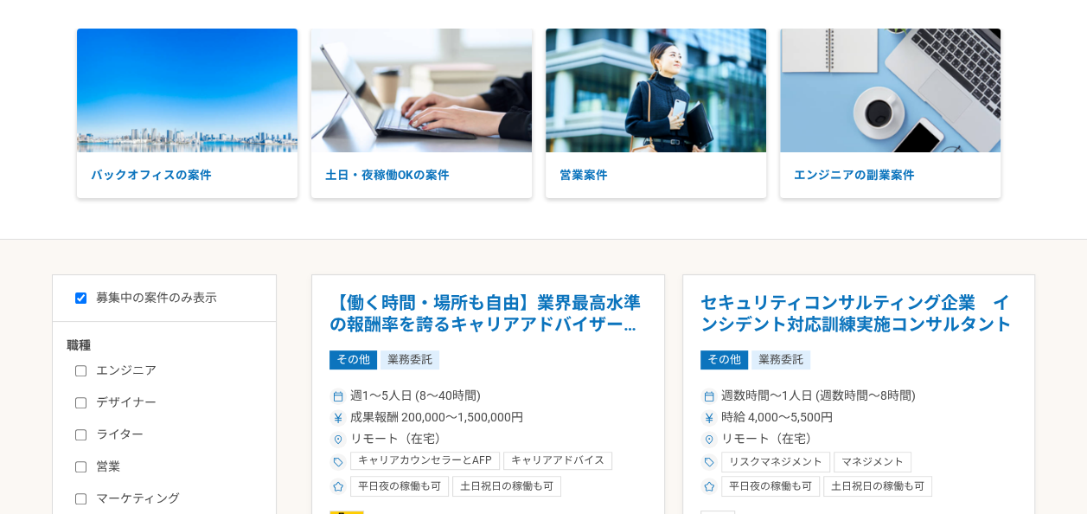
scroll to position [346, 0]
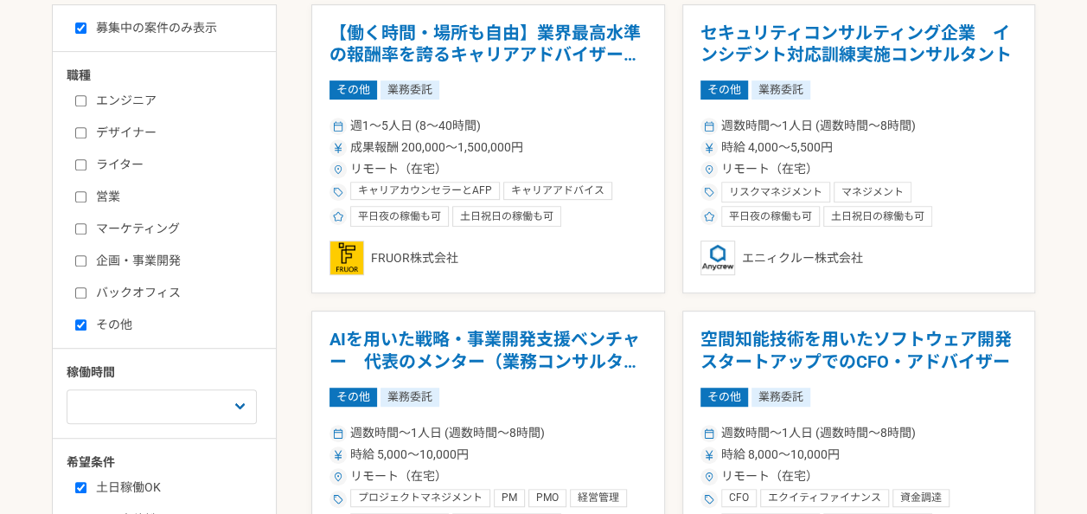
click at [125, 226] on label "マーケティング" at bounding box center [174, 229] width 199 height 18
click at [86, 226] on input "マーケティング" at bounding box center [80, 228] width 11 height 11
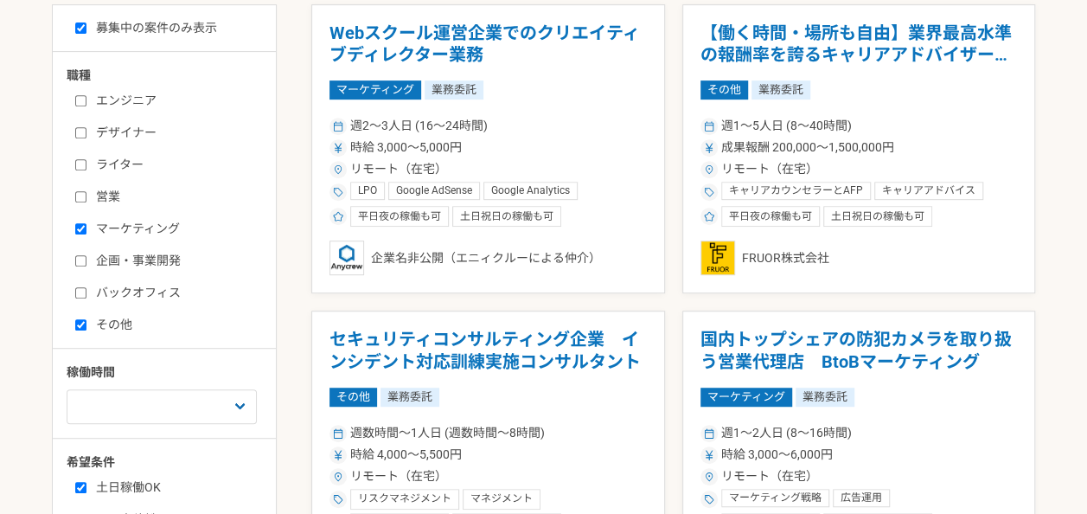
click at [132, 272] on div "エンジニア デザイナー ライター 営業 マーケティング 企画・事業開発 バックオフィス その他" at bounding box center [171, 209] width 208 height 247
click at [141, 225] on label "マーケティング" at bounding box center [174, 229] width 199 height 18
click at [86, 225] on input "マーケティング" at bounding box center [80, 228] width 11 height 11
checkbox input "false"
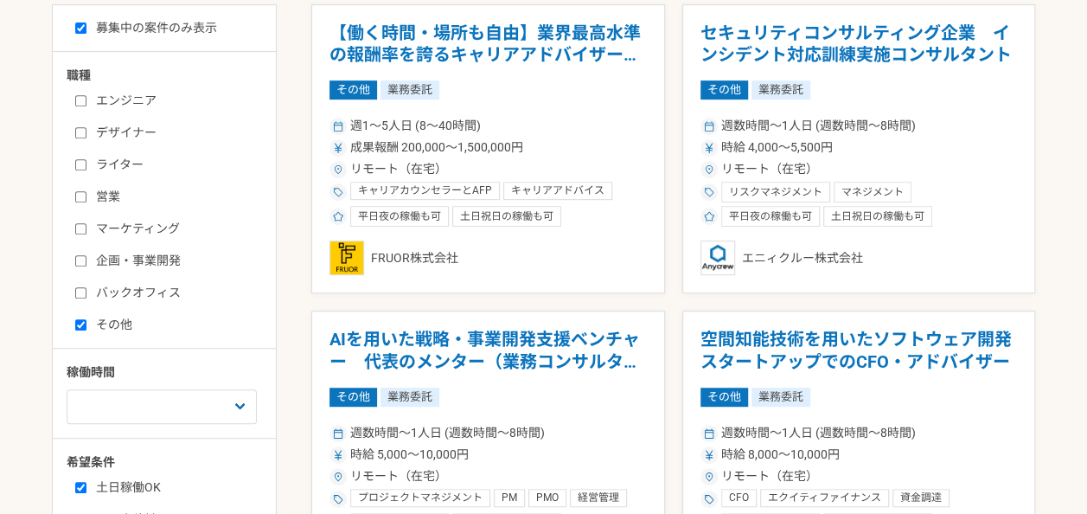
click at [139, 261] on label "企画・事業開発" at bounding box center [174, 261] width 199 height 18
click at [86, 261] on input "企画・事業開発" at bounding box center [80, 260] width 11 height 11
checkbox input "true"
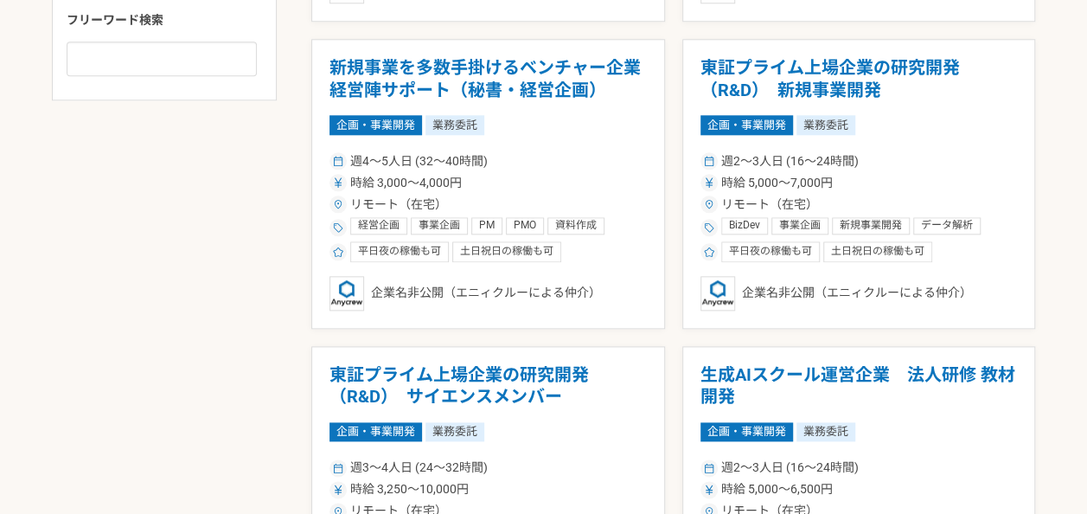
scroll to position [951, 0]
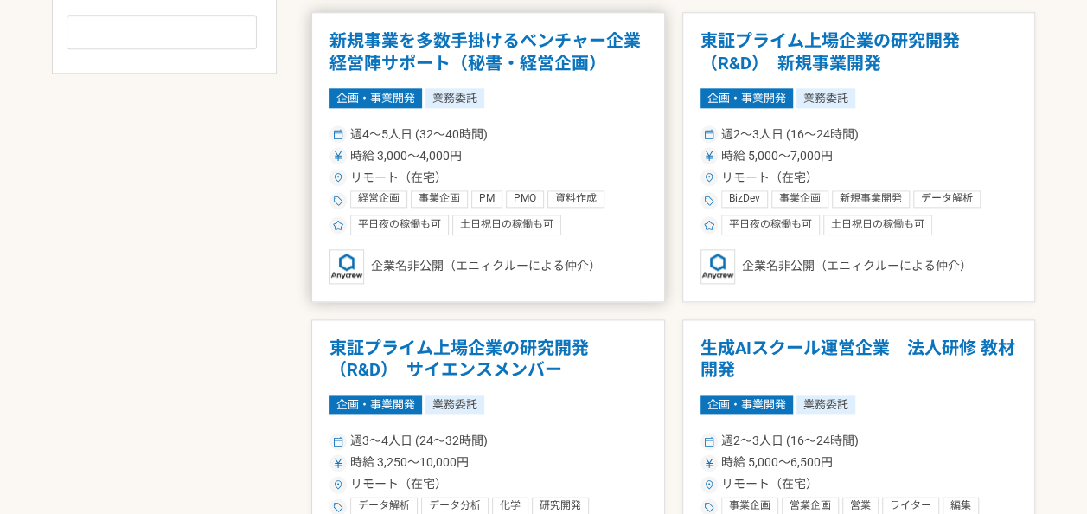
click at [532, 51] on h1 "新規事業を多数手掛けるベンチャー企業　経営陣サポート（秘書・経営企画）" at bounding box center [487, 52] width 317 height 44
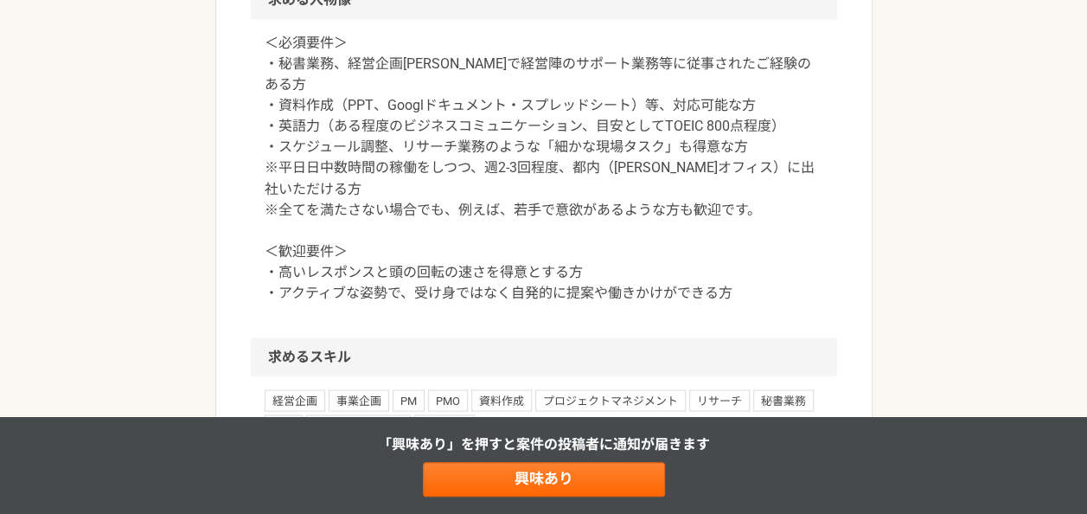
scroll to position [1470, 0]
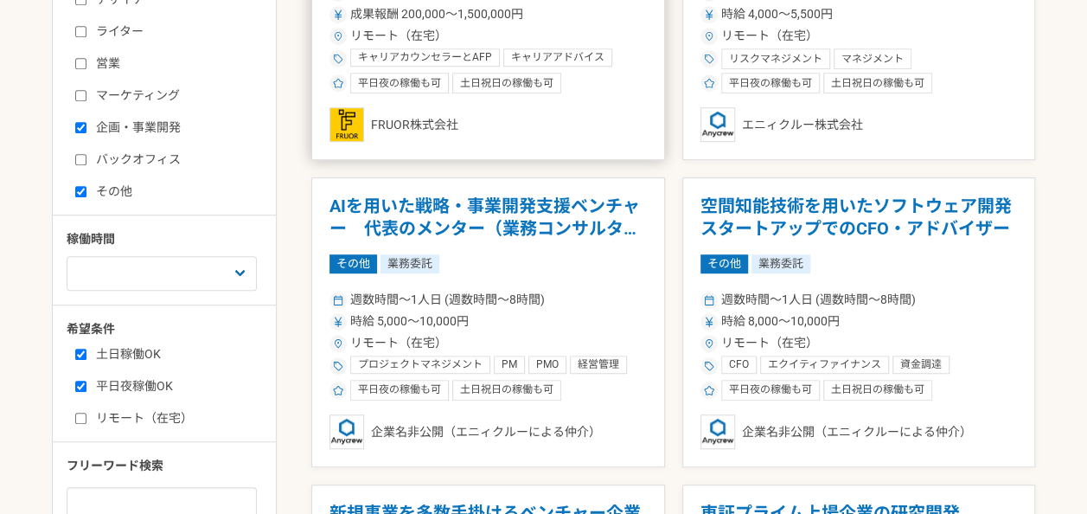
scroll to position [344, 0]
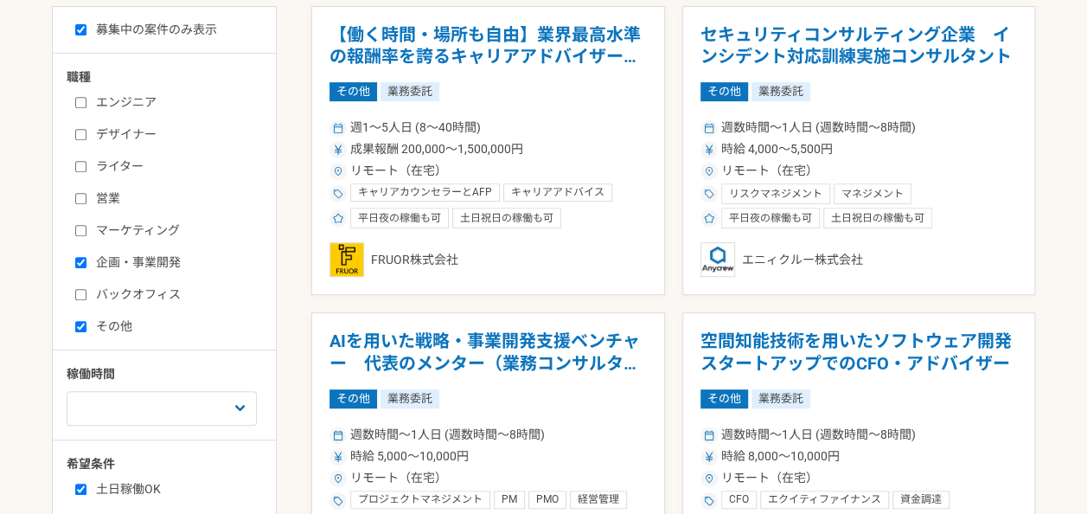
drag, startPoint x: 99, startPoint y: 318, endPoint x: 103, endPoint y: 301, distance: 17.8
click at [99, 318] on label "その他" at bounding box center [174, 326] width 199 height 18
click at [86, 321] on input "その他" at bounding box center [80, 326] width 11 height 11
checkbox input "false"
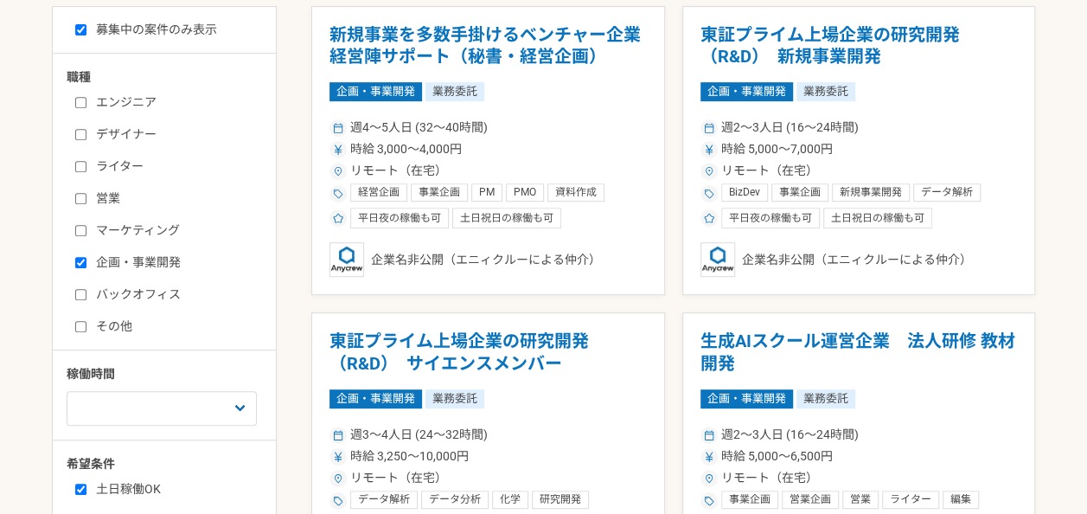
click at [129, 265] on label "企画・事業開発" at bounding box center [174, 262] width 199 height 18
click at [86, 265] on input "企画・事業開発" at bounding box center [80, 262] width 11 height 11
checkbox input "false"
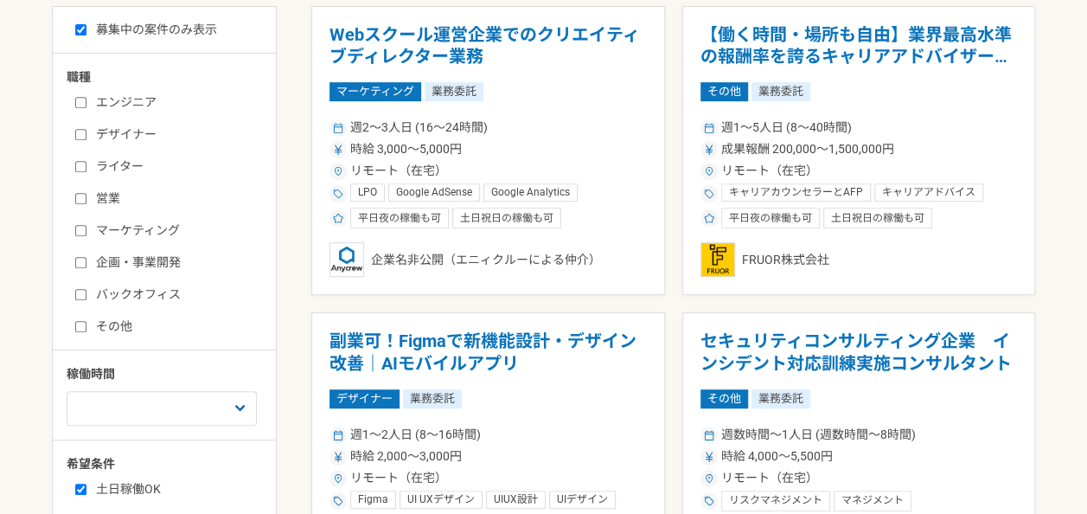
click at [128, 158] on label "ライター" at bounding box center [174, 166] width 199 height 18
click at [86, 161] on input "ライター" at bounding box center [80, 166] width 11 height 11
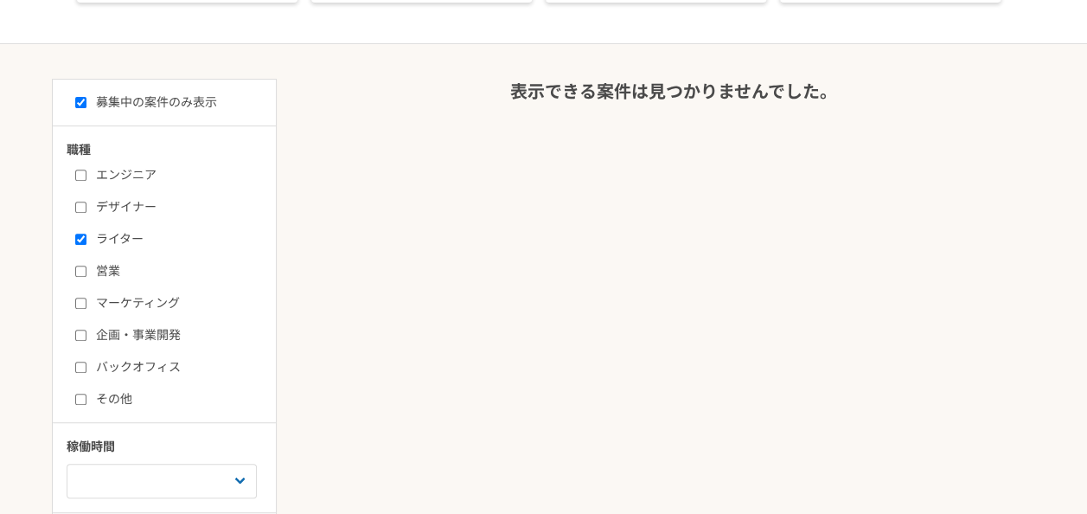
scroll to position [258, 0]
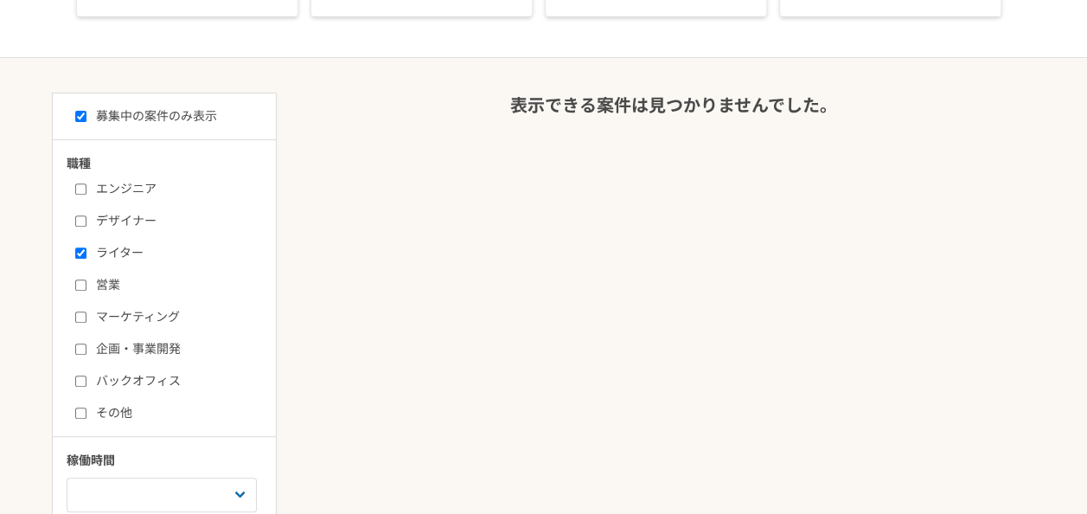
click at [107, 247] on label "ライター" at bounding box center [174, 253] width 199 height 18
click at [86, 247] on input "ライター" at bounding box center [80, 252] width 11 height 11
checkbox input "false"
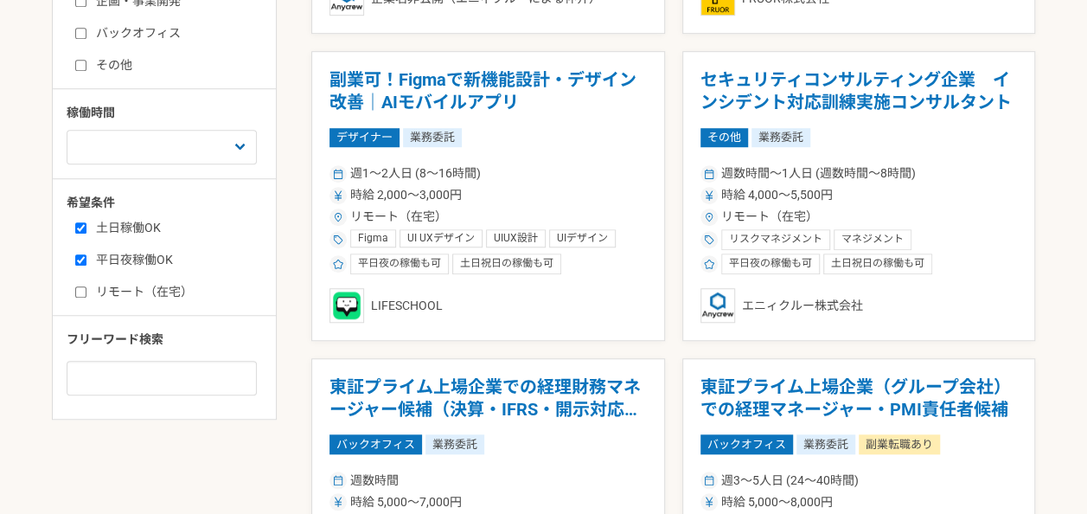
scroll to position [346, 0]
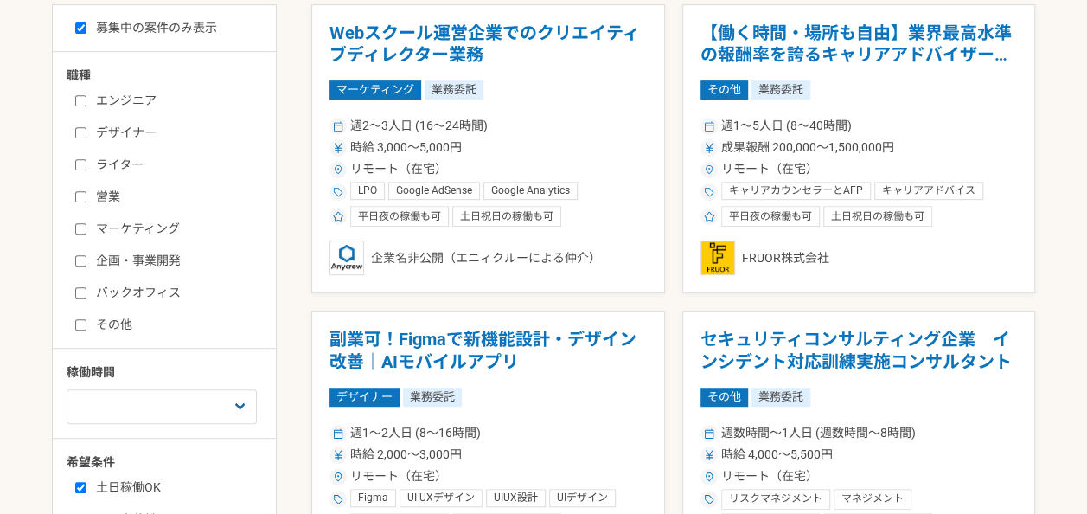
click at [153, 252] on label "企画・事業開発" at bounding box center [174, 261] width 199 height 18
click at [86, 255] on input "企画・事業開発" at bounding box center [80, 260] width 11 height 11
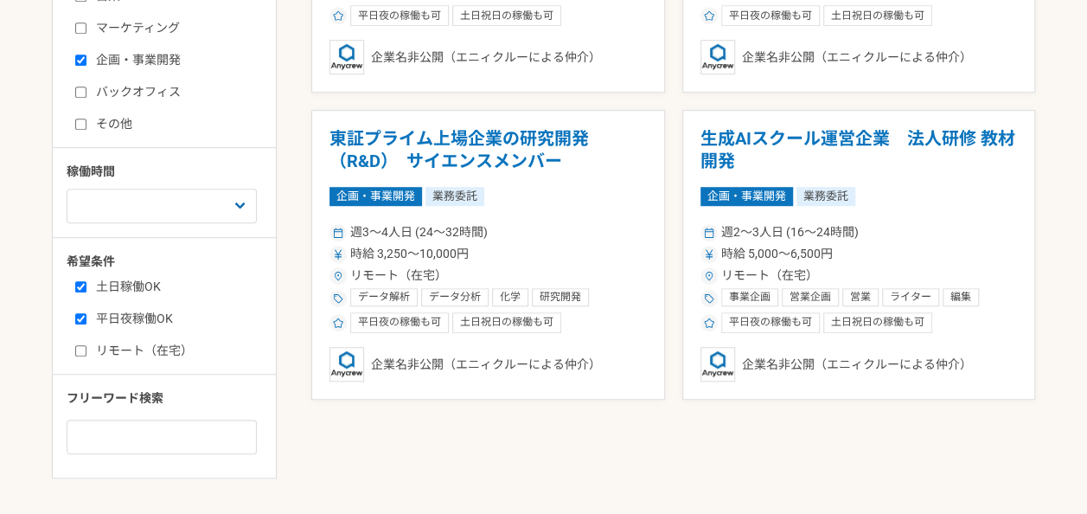
scroll to position [432, 0]
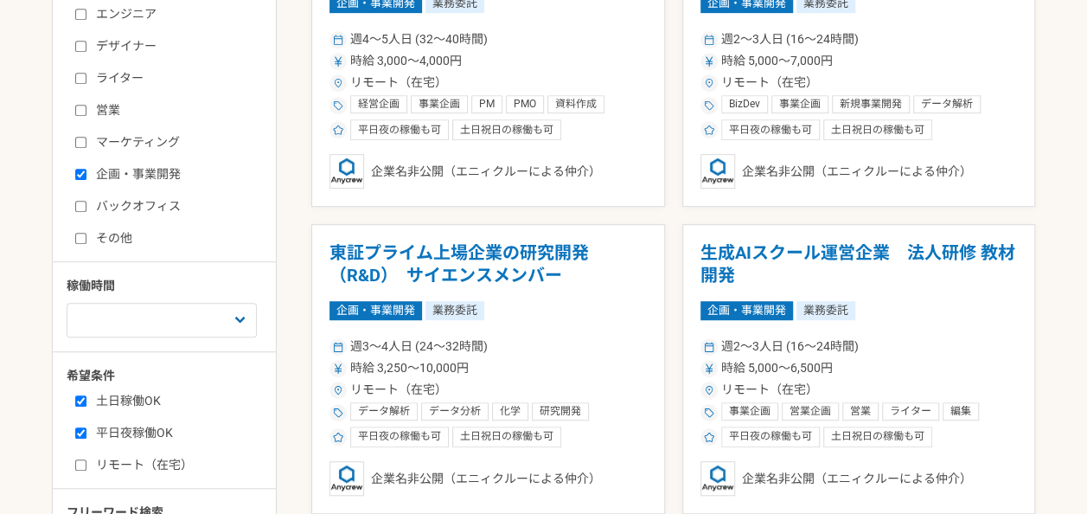
click at [147, 169] on label "企画・事業開発" at bounding box center [174, 174] width 199 height 18
click at [86, 169] on input "企画・事業開発" at bounding box center [80, 174] width 11 height 11
checkbox input "false"
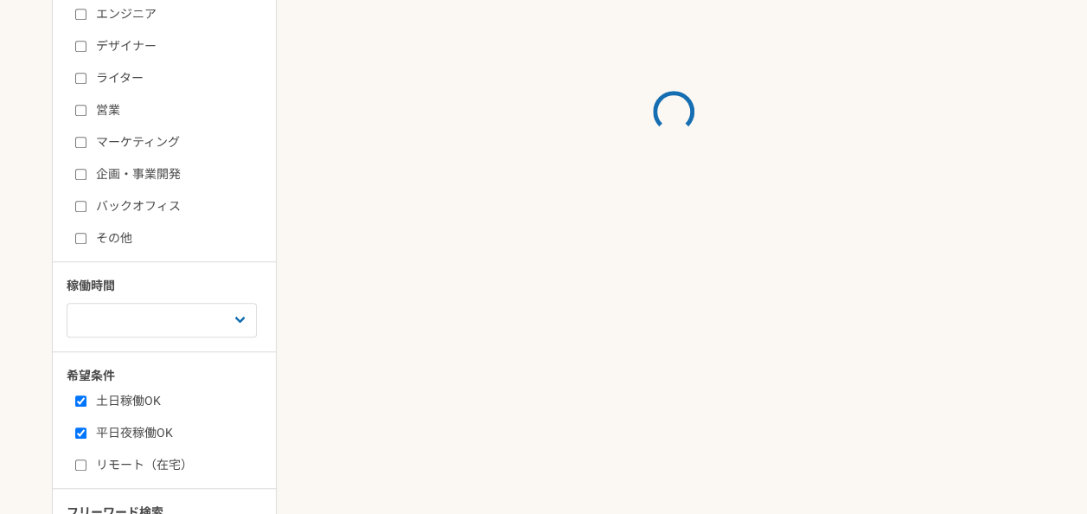
click at [152, 144] on label "マーケティング" at bounding box center [174, 142] width 199 height 18
click at [86, 144] on input "マーケティング" at bounding box center [80, 142] width 11 height 11
checkbox input "true"
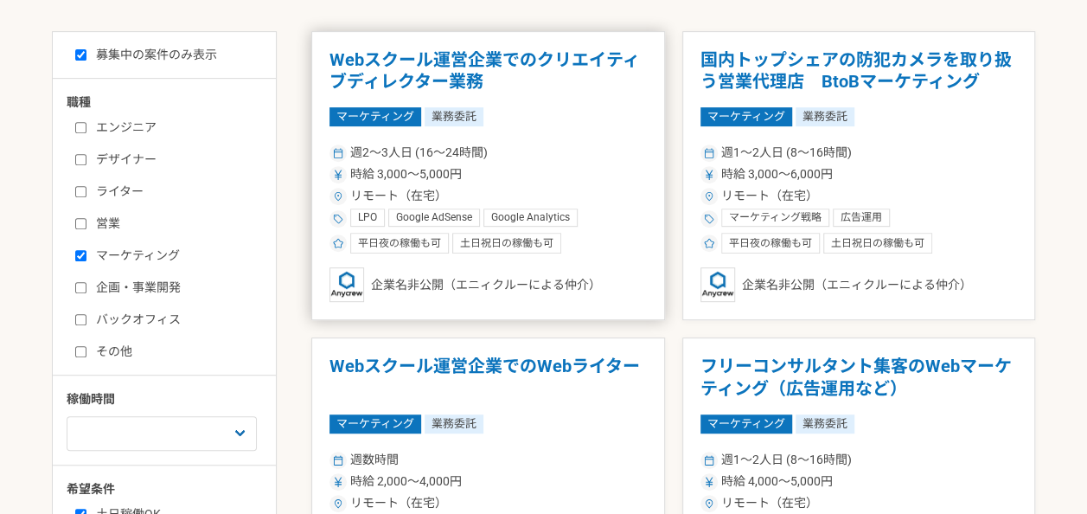
scroll to position [346, 0]
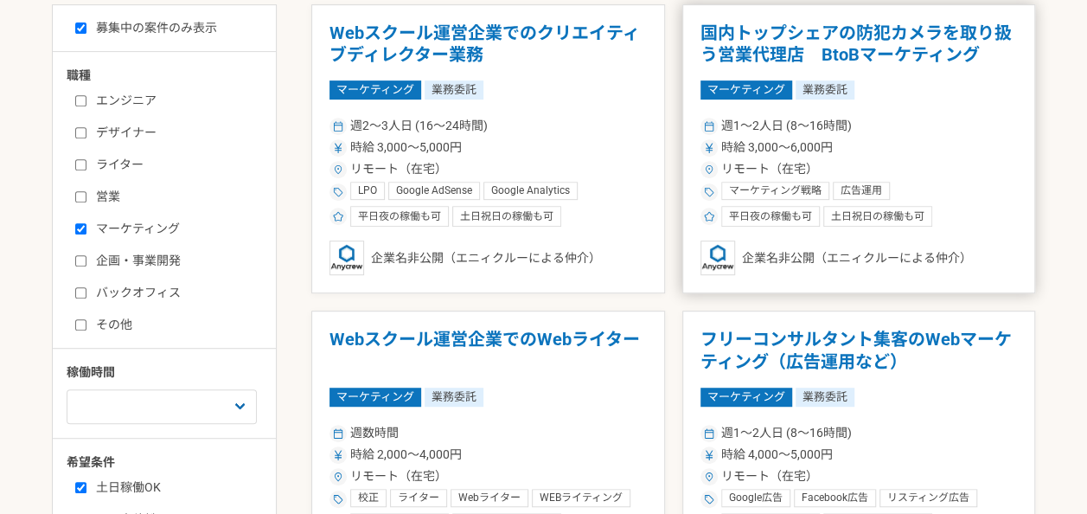
click at [815, 20] on article "国内トップシェアの防犯カメラを取り扱う営業代理店　BtoBマーケティング マーケティング 業務委託 週1〜2人日 (8〜16時間) 時給 3,000〜6,00…" at bounding box center [859, 149] width 354 height 290
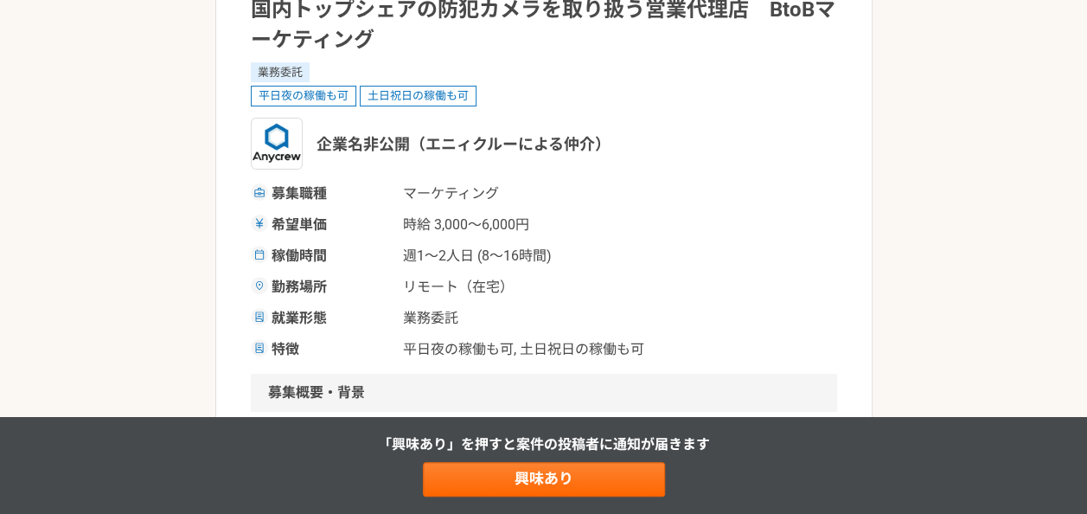
scroll to position [86, 0]
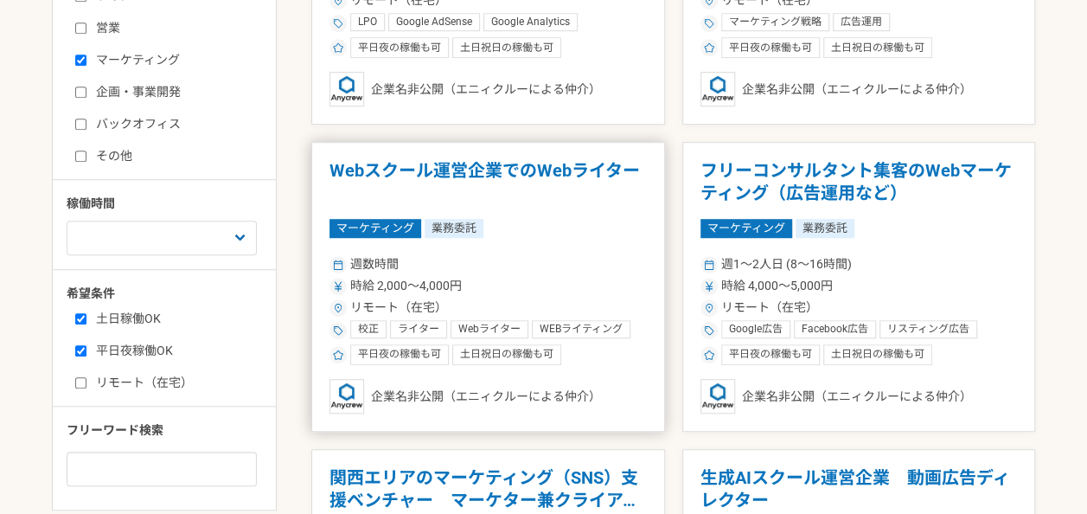
scroll to position [605, 0]
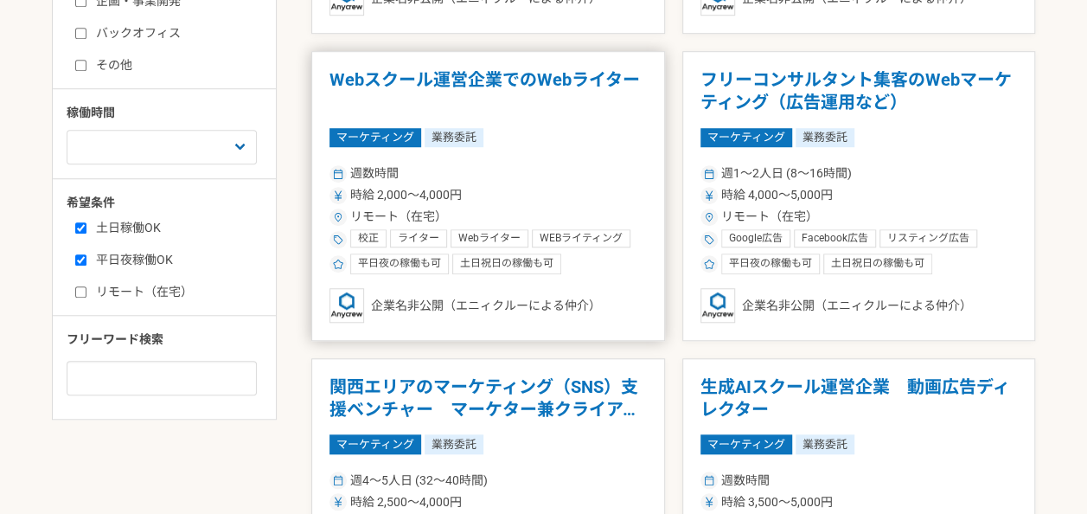
click at [492, 78] on h1 "Webスクール運営企業でのWebライター" at bounding box center [487, 91] width 317 height 44
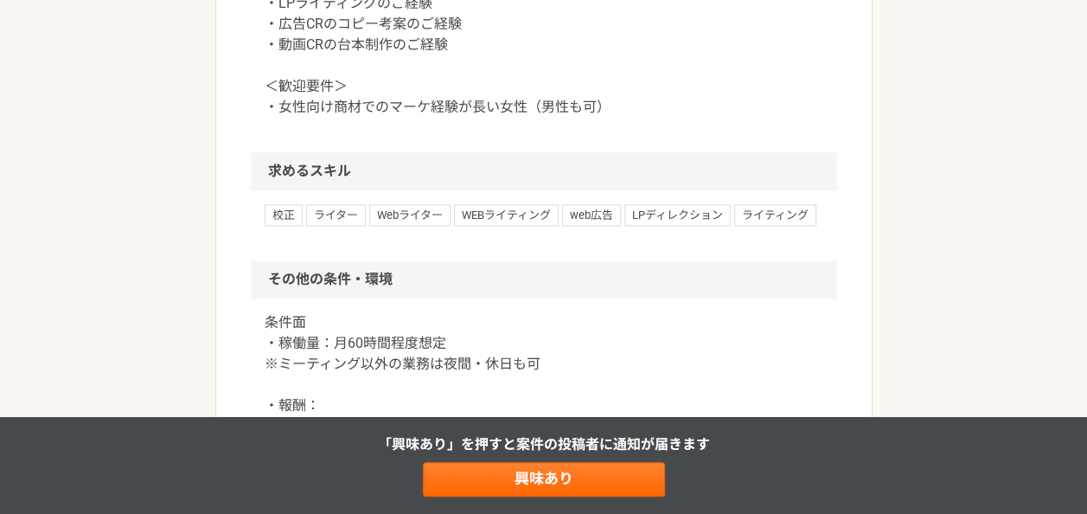
scroll to position [1211, 0]
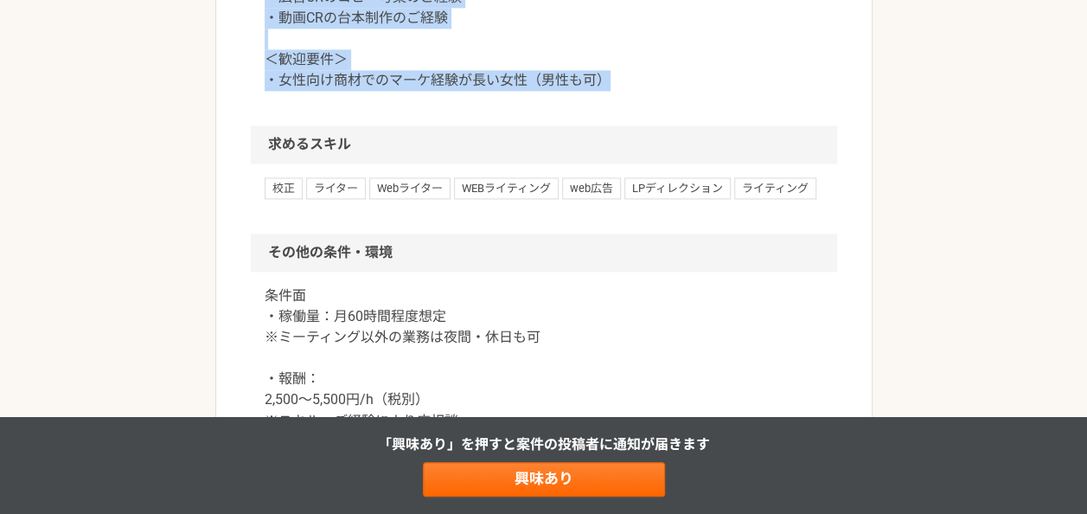
drag, startPoint x: 267, startPoint y: 54, endPoint x: 631, endPoint y: 188, distance: 387.9
click at [631, 91] on p "＜必須要件＞ ・LPライティングのご経験 ・広告CRのコピー考案のご経験 ・動画CRの台本制作のご経験 ＜歓迎要件＞ ・女性向け商材でのマーケ経験が長い女性（…" at bounding box center [544, 18] width 559 height 145
click at [628, 91] on p "＜必須要件＞ ・LPライティングのご経験 ・広告CRのコピー考案のご経験 ・動画CRの台本制作のご経験 ＜歓迎要件＞ ・女性向け商材でのマーケ経験が長い女性（…" at bounding box center [544, 18] width 559 height 145
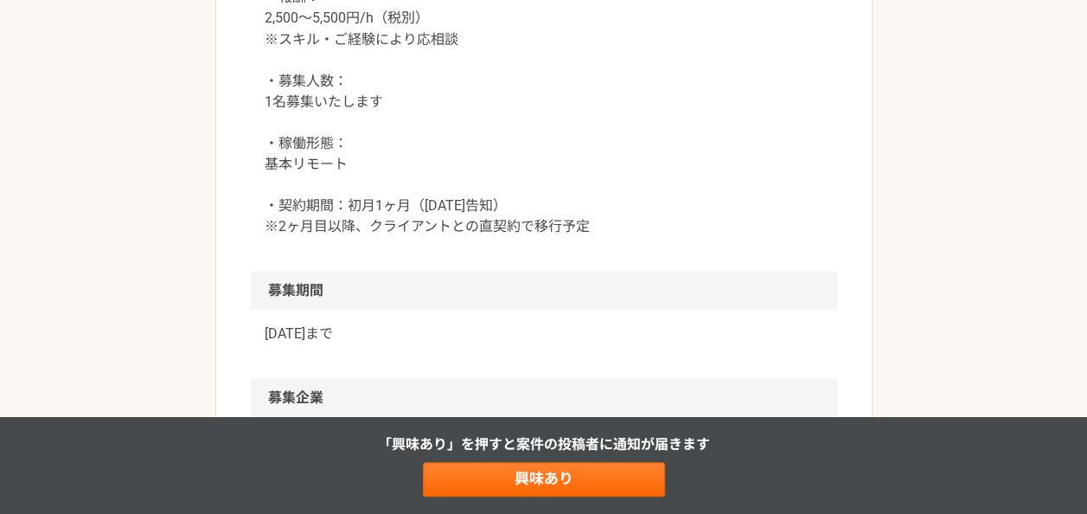
scroll to position [1556, 0]
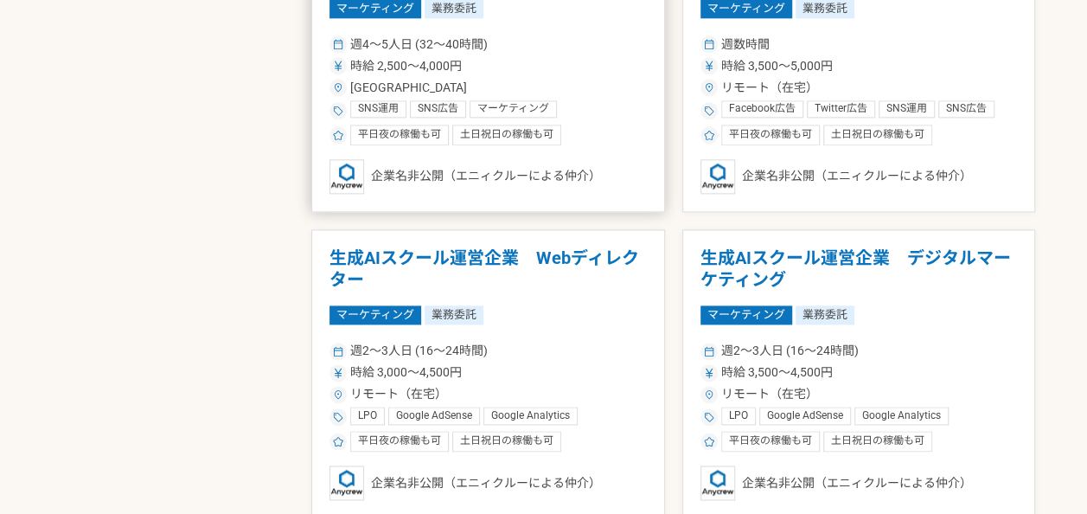
scroll to position [1124, 0]
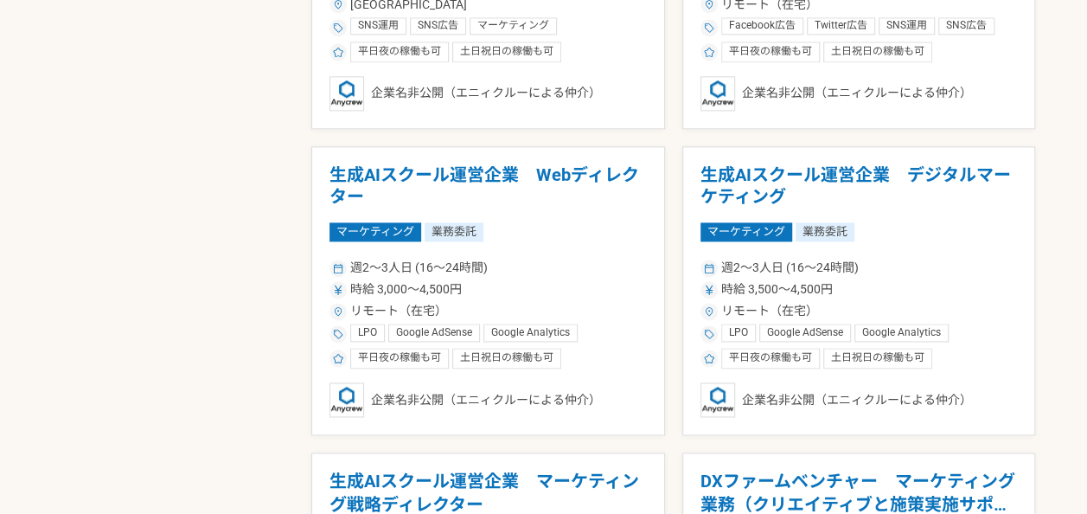
click at [863, 222] on div "マーケティング 業務委託" at bounding box center [858, 231] width 317 height 19
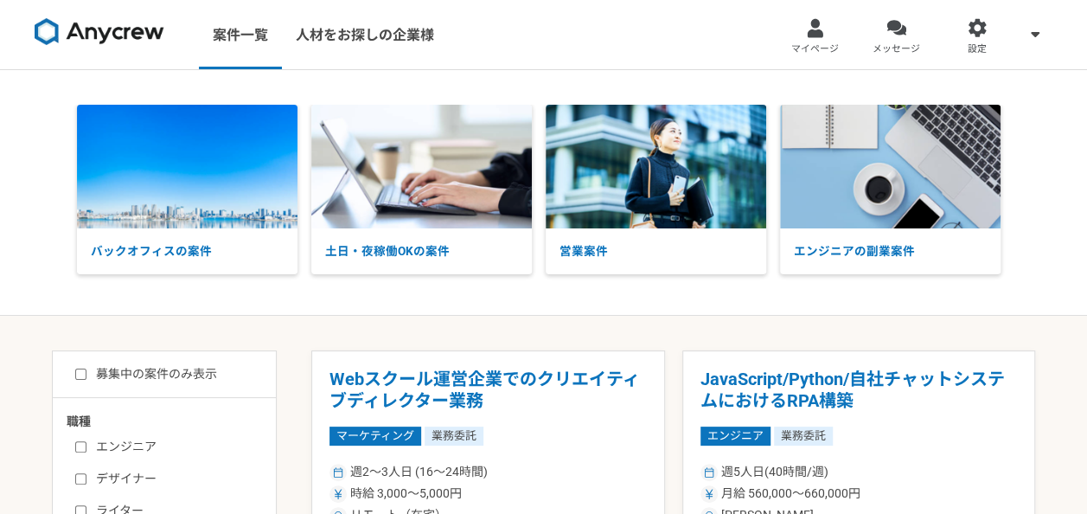
click at [891, 36] on div at bounding box center [896, 28] width 20 height 20
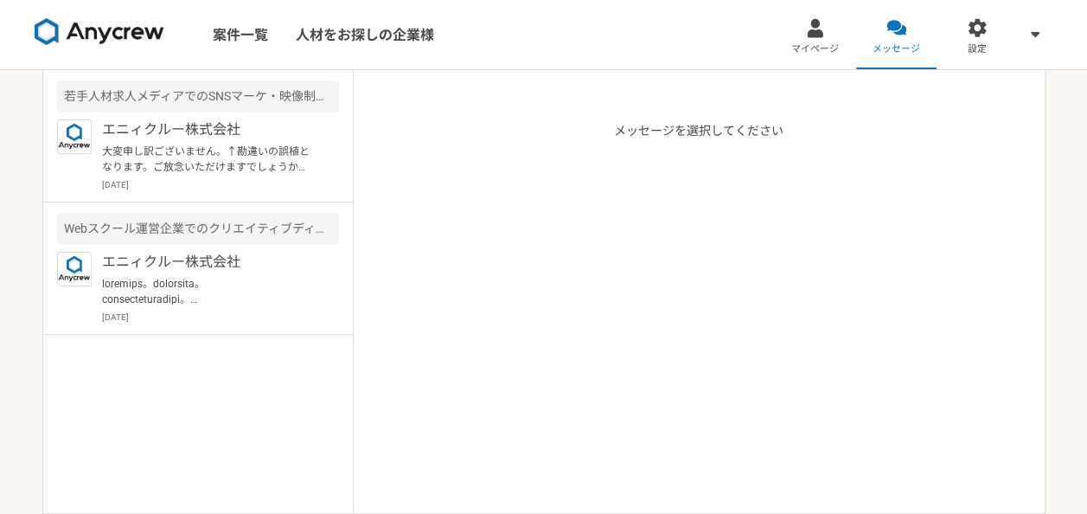
click at [109, 39] on img at bounding box center [100, 32] width 130 height 28
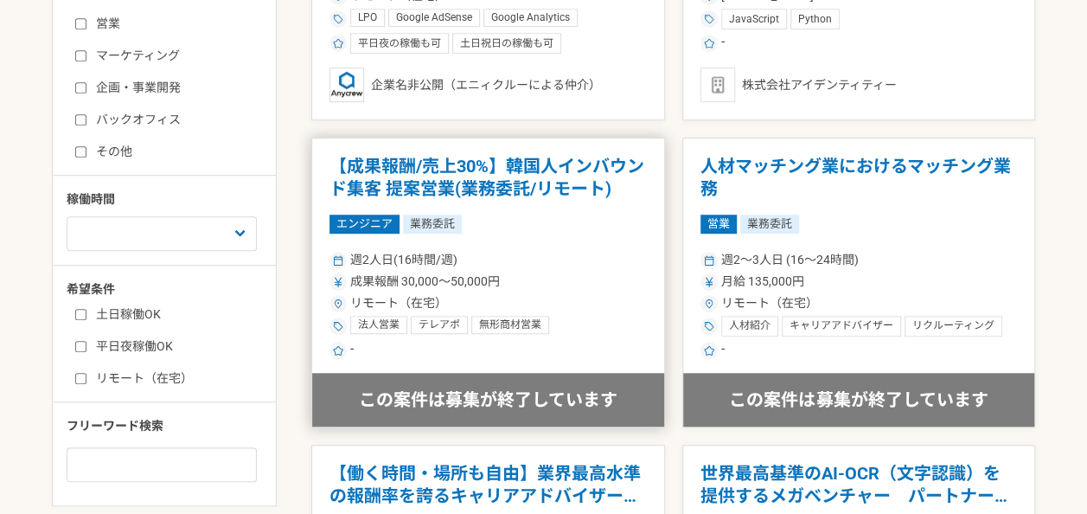
scroll to position [259, 0]
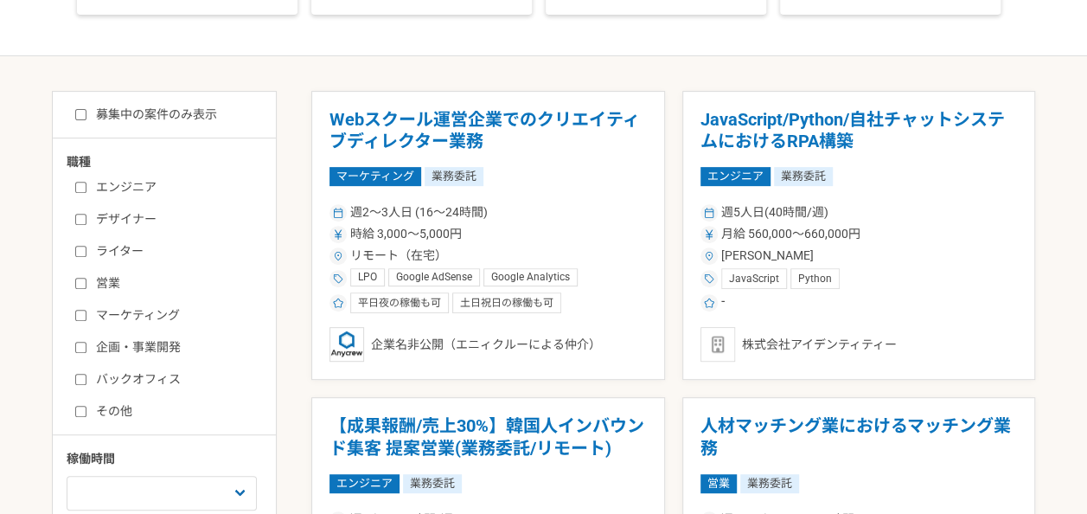
click at [97, 110] on label "募集中の案件のみ表示" at bounding box center [146, 114] width 142 height 18
click at [86, 110] on input "募集中の案件のみ表示" at bounding box center [80, 114] width 11 height 11
checkbox input "true"
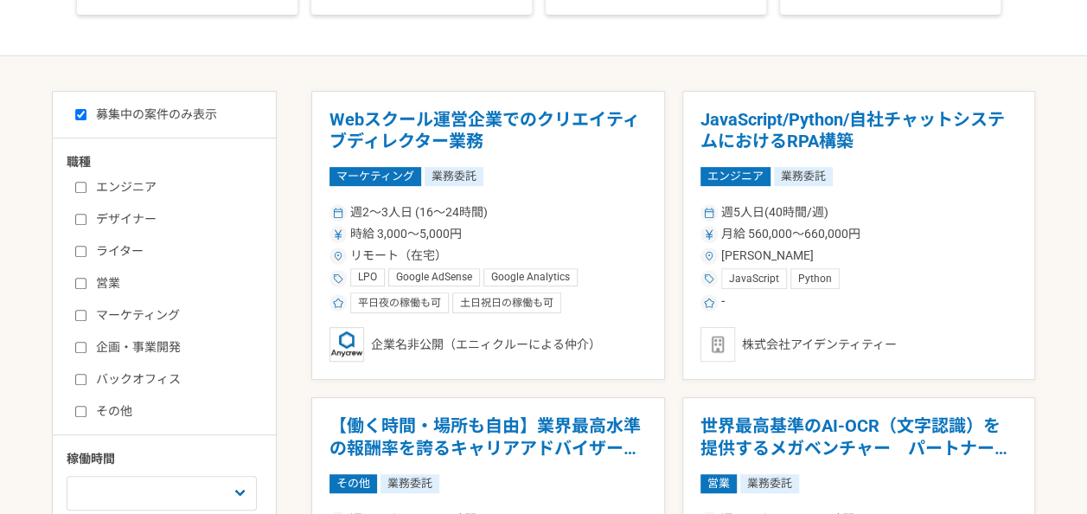
click at [109, 320] on label "マーケティング" at bounding box center [174, 315] width 199 height 18
click at [86, 320] on input "マーケティング" at bounding box center [80, 315] width 11 height 11
checkbox input "true"
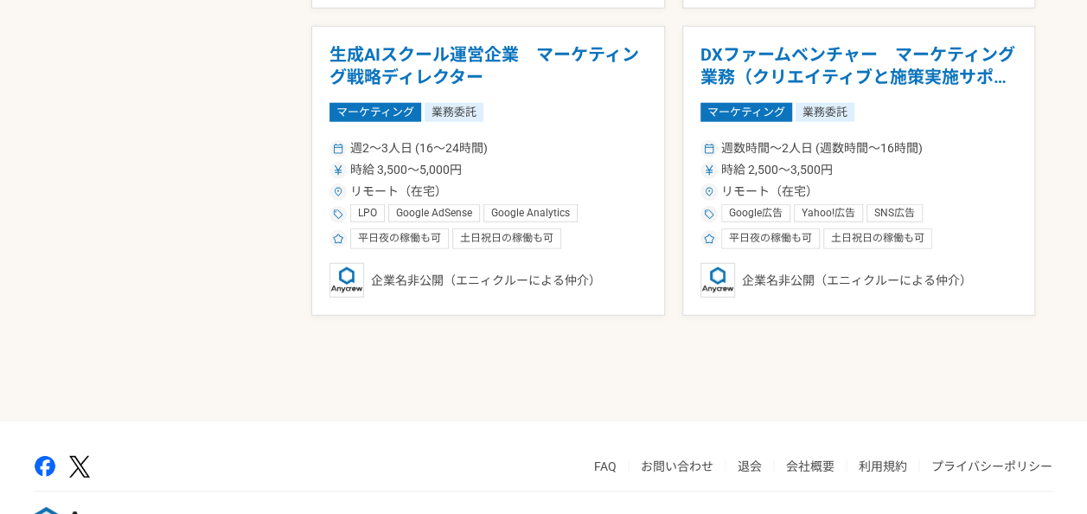
scroll to position [2214, 0]
